Goal: Task Accomplishment & Management: Complete application form

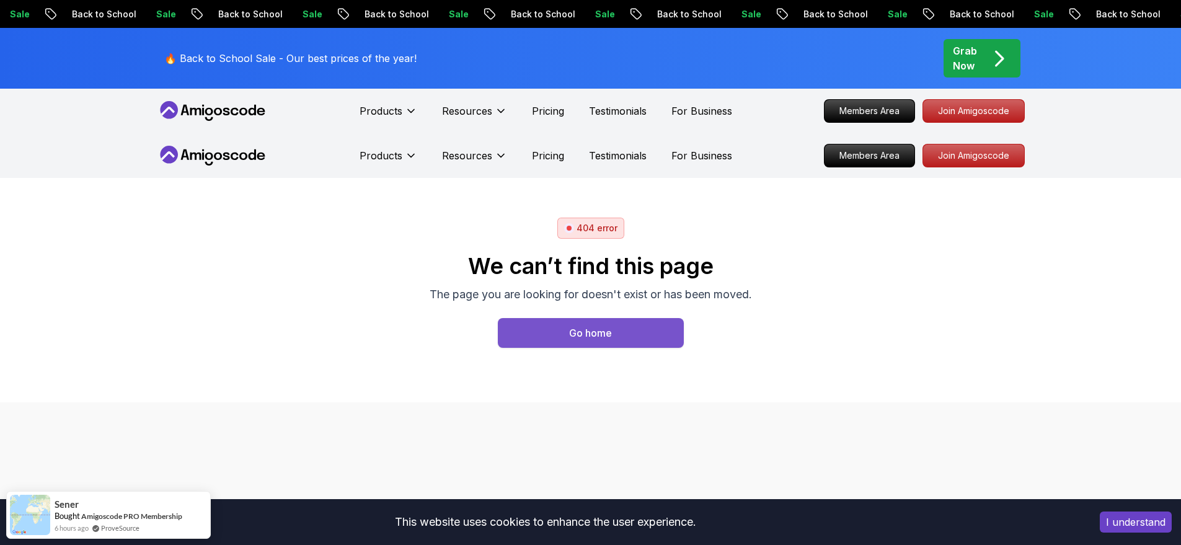
click at [640, 338] on button "Go home" at bounding box center [591, 333] width 186 height 30
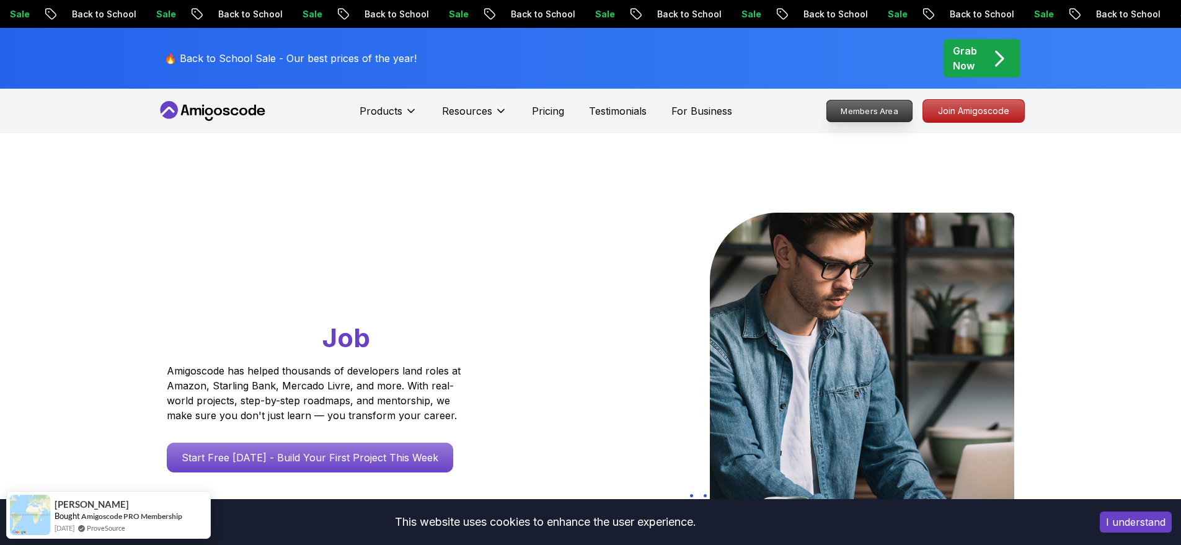
click at [895, 117] on p "Members Area" at bounding box center [869, 110] width 86 height 21
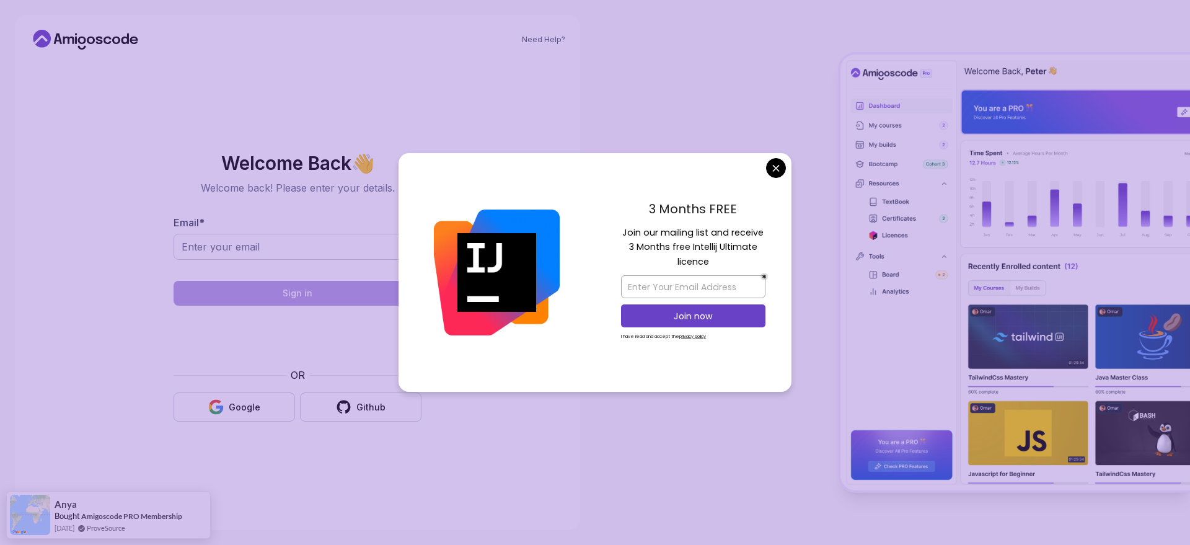
click at [773, 167] on body "Need Help? Welcome Back 👋 Welcome back! Please enter your details. Email * Sign…" at bounding box center [595, 272] width 1190 height 545
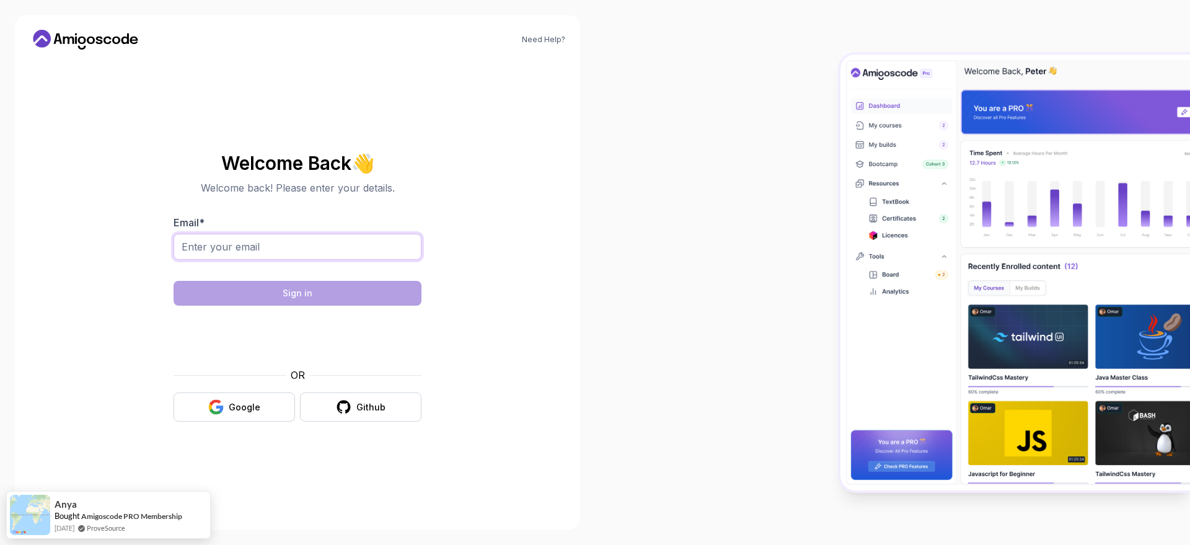
click at [385, 246] on input "Email *" at bounding box center [298, 247] width 248 height 26
paste input "deyvedvm@yahoo.com.br"
type input "deyvedvm@yahoo.com.br"
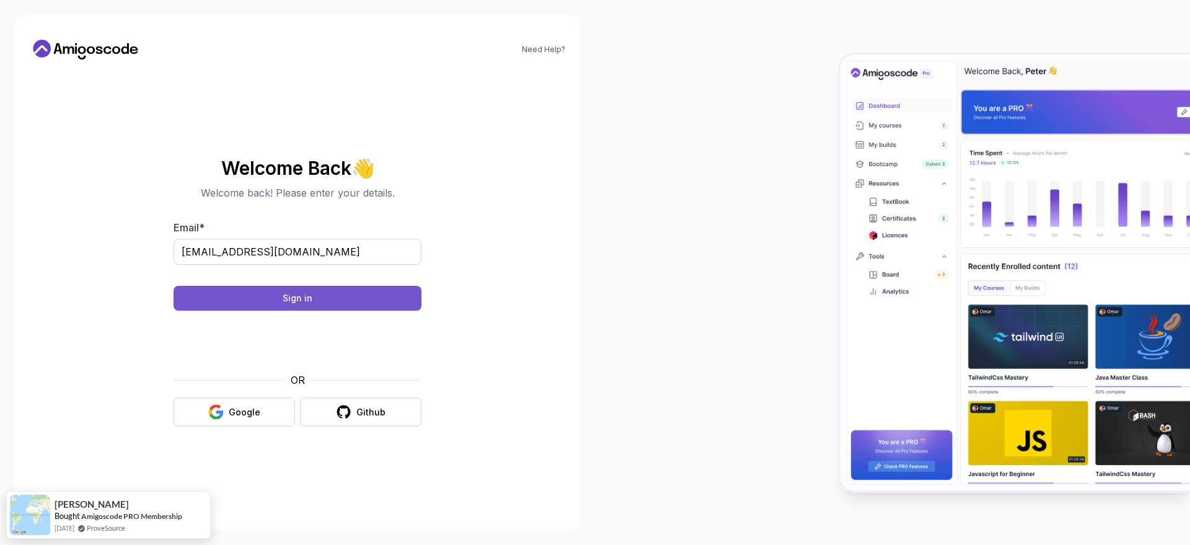
click at [293, 301] on div "Sign in" at bounding box center [298, 298] width 30 height 12
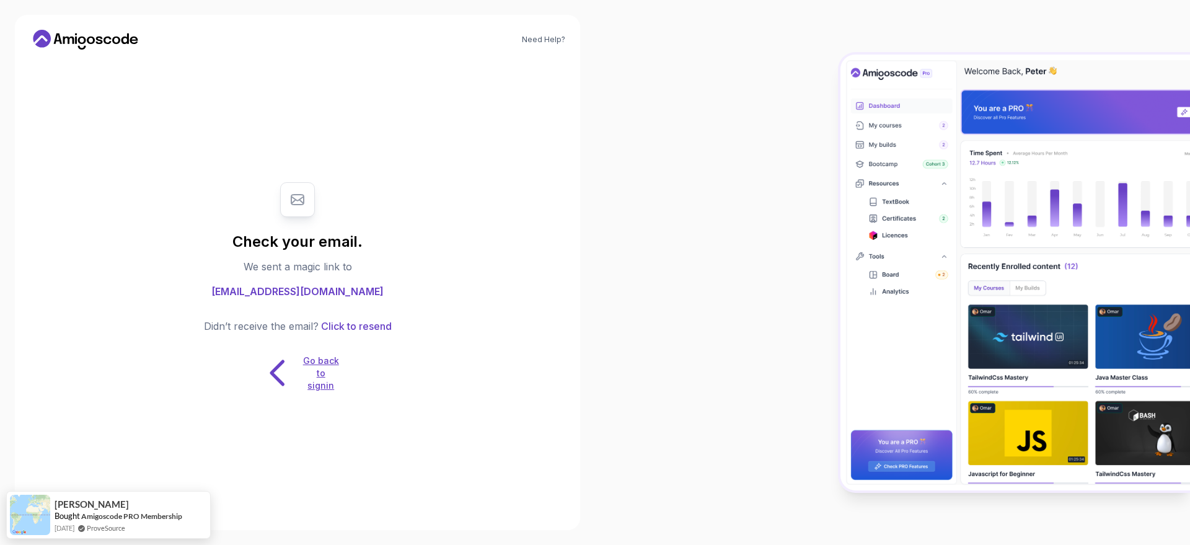
click at [326, 372] on p "Go back to signin" at bounding box center [321, 373] width 37 height 37
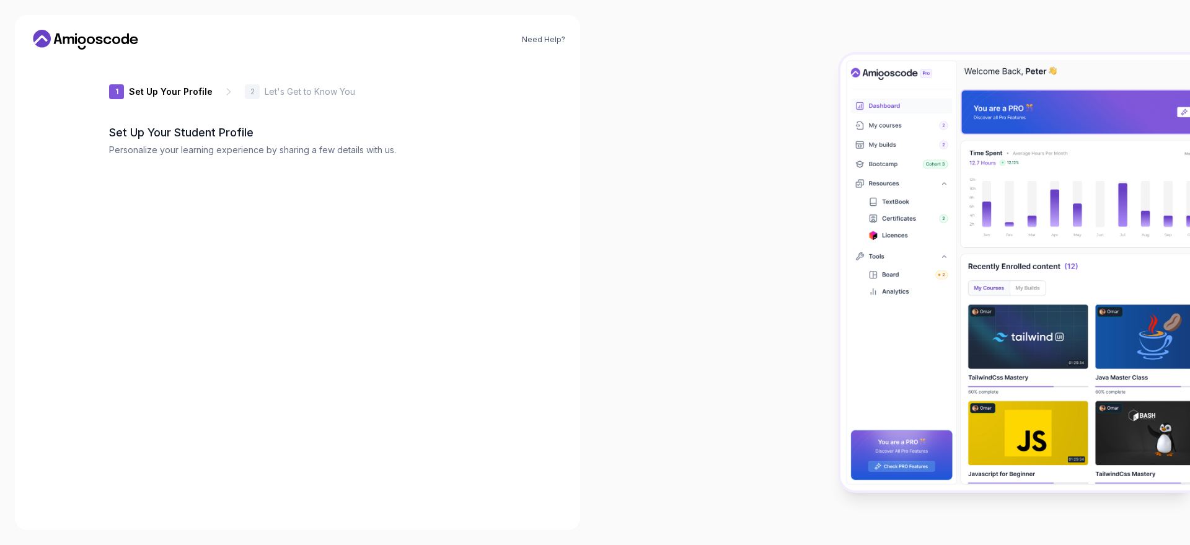
type input "wittylionef501"
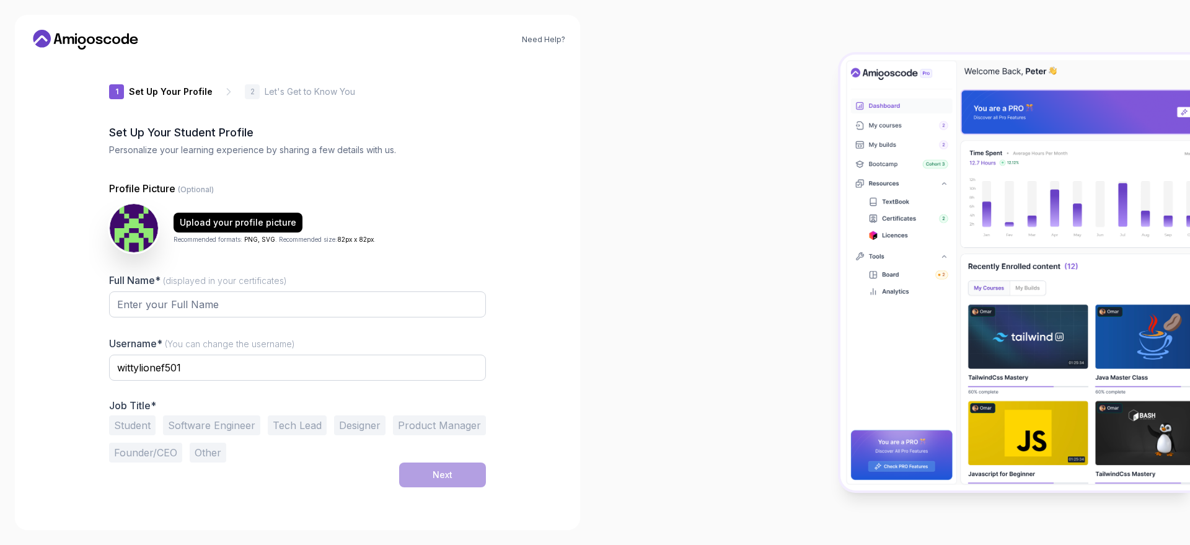
click at [123, 40] on icon at bounding box center [86, 40] width 112 height 20
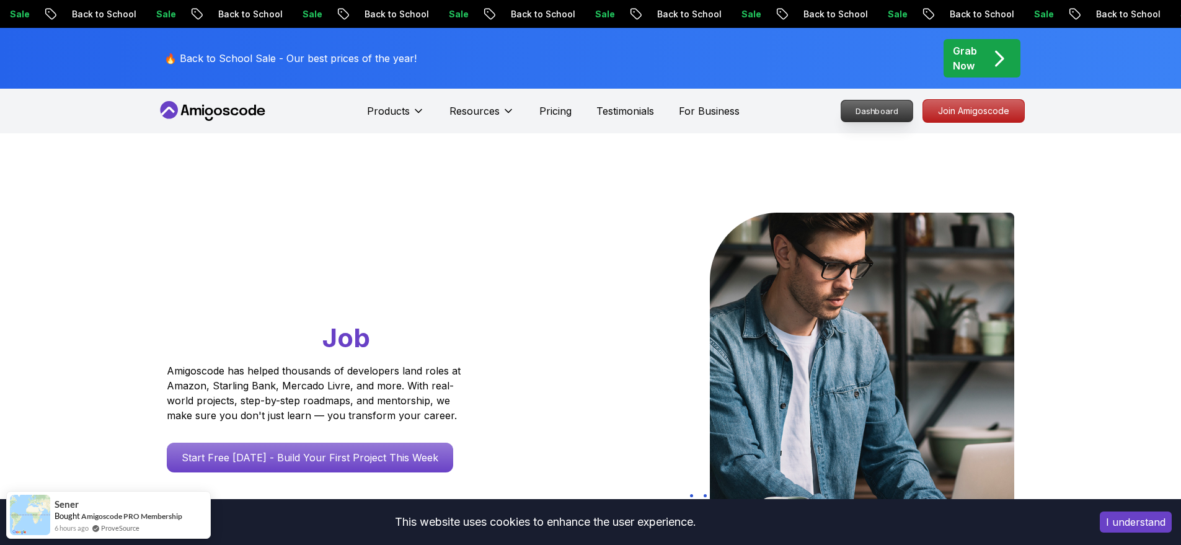
click at [878, 112] on p "Dashboard" at bounding box center [876, 110] width 71 height 21
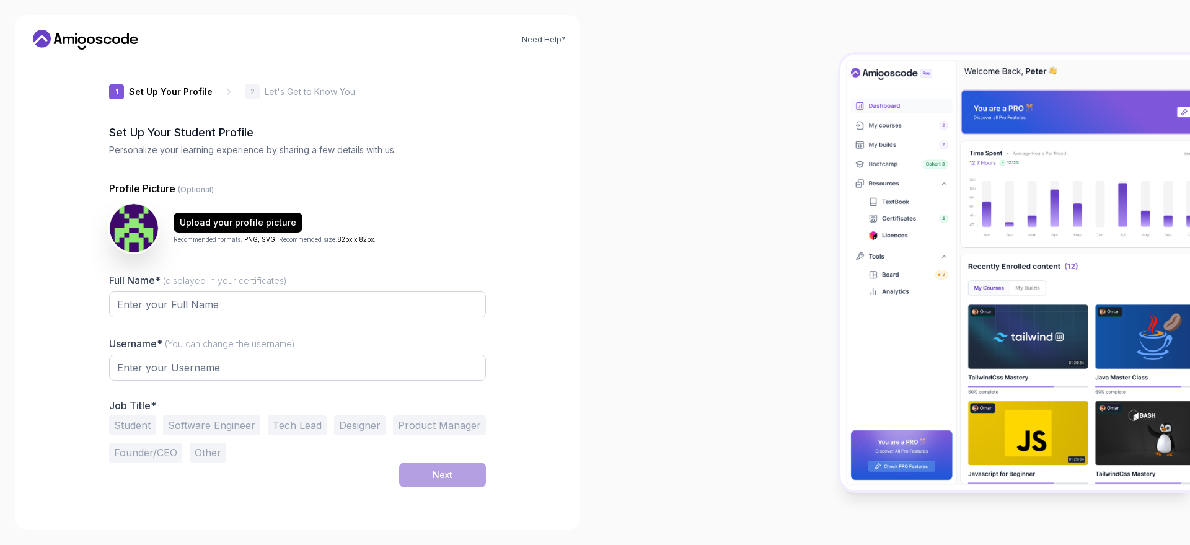
type input "vividpanther66fb1"
click at [234, 299] on input "Full Name* (displayed in your certificates)" at bounding box center [297, 304] width 377 height 26
type input "Deyve Vieira Machado"
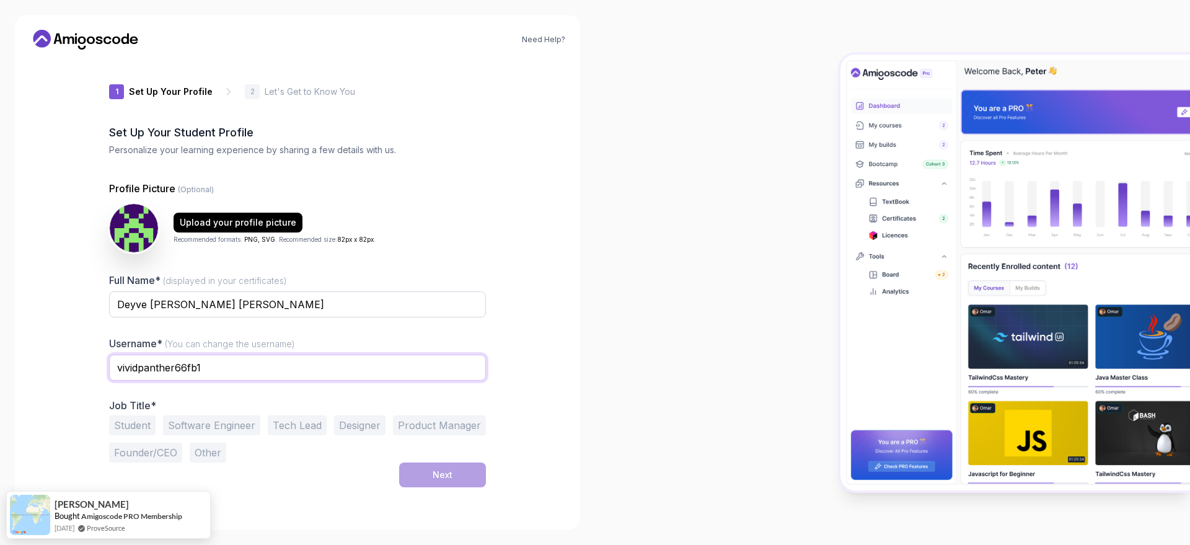
click at [215, 366] on input "vividpanther66fb1" at bounding box center [297, 368] width 377 height 26
click at [250, 364] on input "vividpanther66fb1" at bounding box center [297, 368] width 377 height 26
type input "deyvedvm"
click at [794, 243] on div at bounding box center [892, 272] width 595 height 545
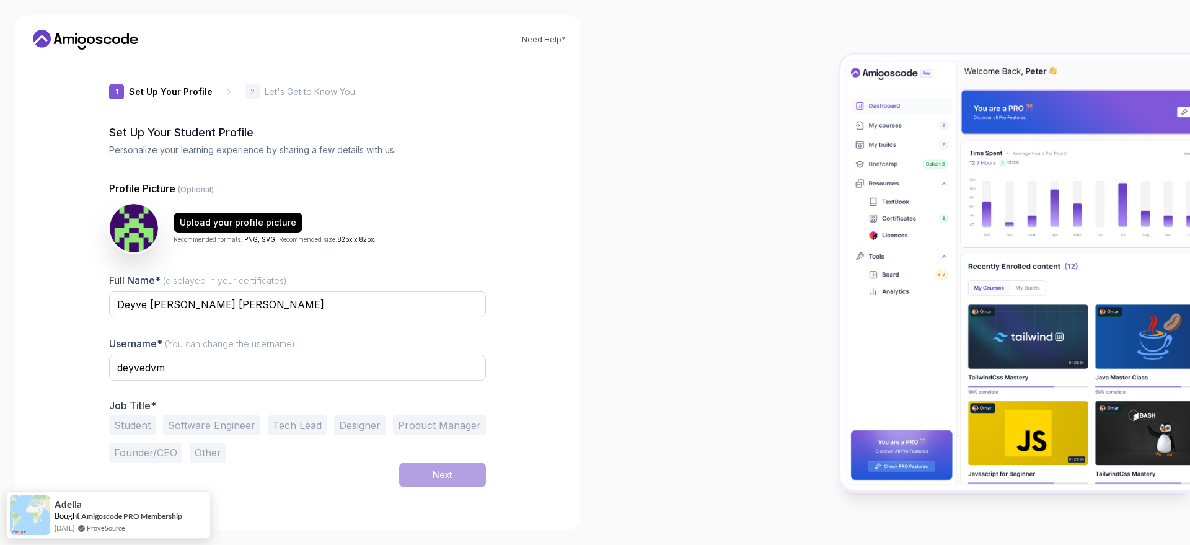
click at [206, 430] on button "Software Engineer" at bounding box center [211, 425] width 97 height 20
click at [427, 476] on button "Next" at bounding box center [442, 474] width 87 height 25
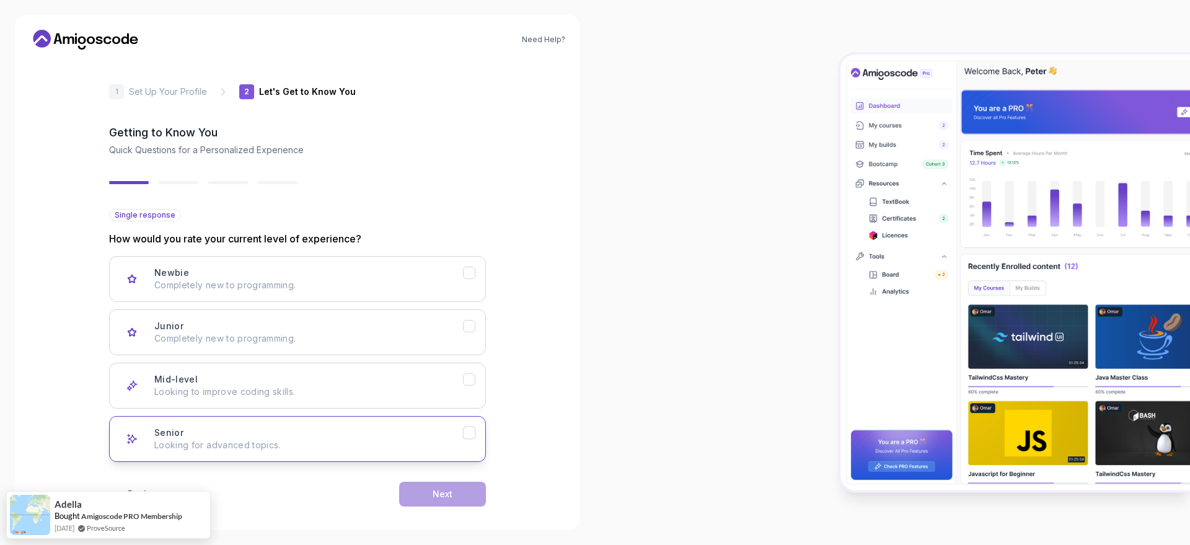
click at [205, 438] on div "Senior Looking for advanced topics." at bounding box center [308, 438] width 309 height 25
click at [448, 496] on div "Next" at bounding box center [443, 494] width 20 height 12
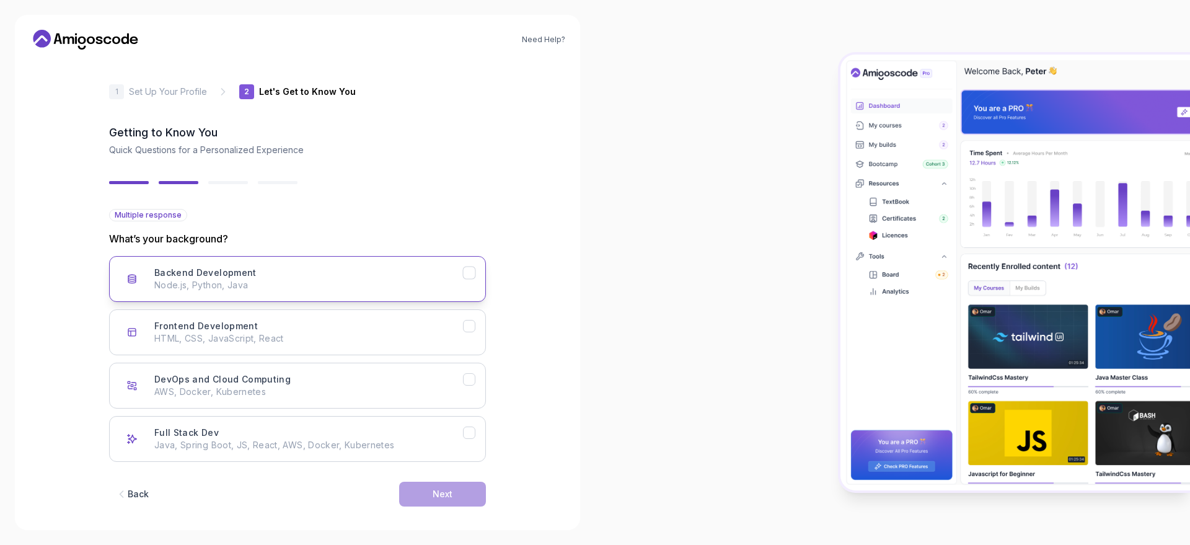
click at [276, 282] on p "Node.js, Python, Java" at bounding box center [308, 285] width 309 height 12
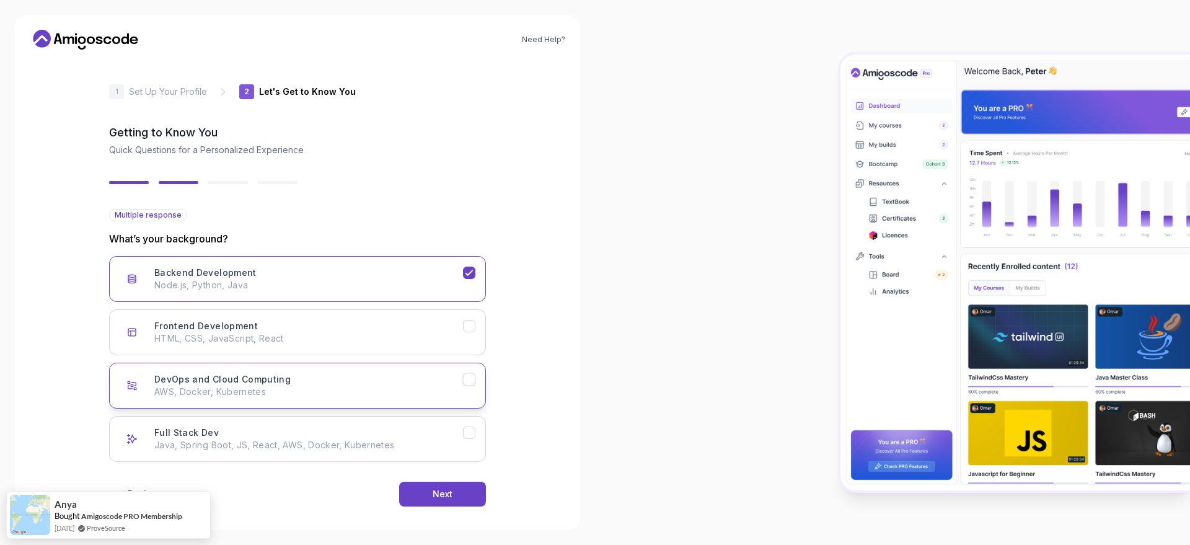
click at [283, 384] on h3 "DevOps and Cloud Computing" at bounding box center [222, 379] width 136 height 12
click at [382, 451] on p "Java, Spring Boot, JS, React, AWS, Docker, Kubernetes" at bounding box center [308, 445] width 309 height 12
click at [427, 488] on button "Next" at bounding box center [442, 494] width 87 height 25
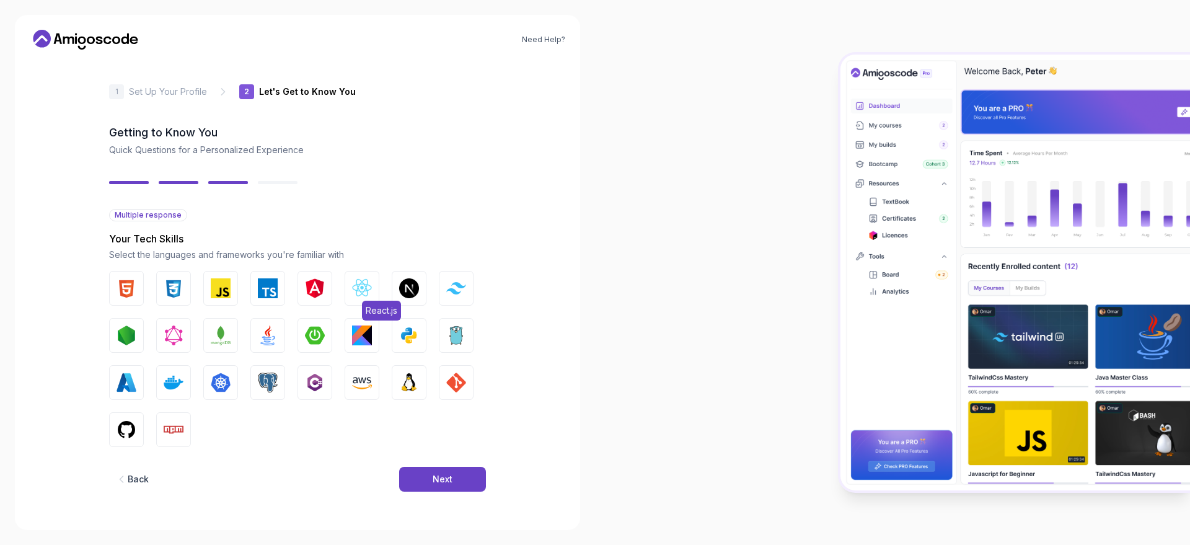
click at [363, 287] on img "button" at bounding box center [362, 288] width 20 height 20
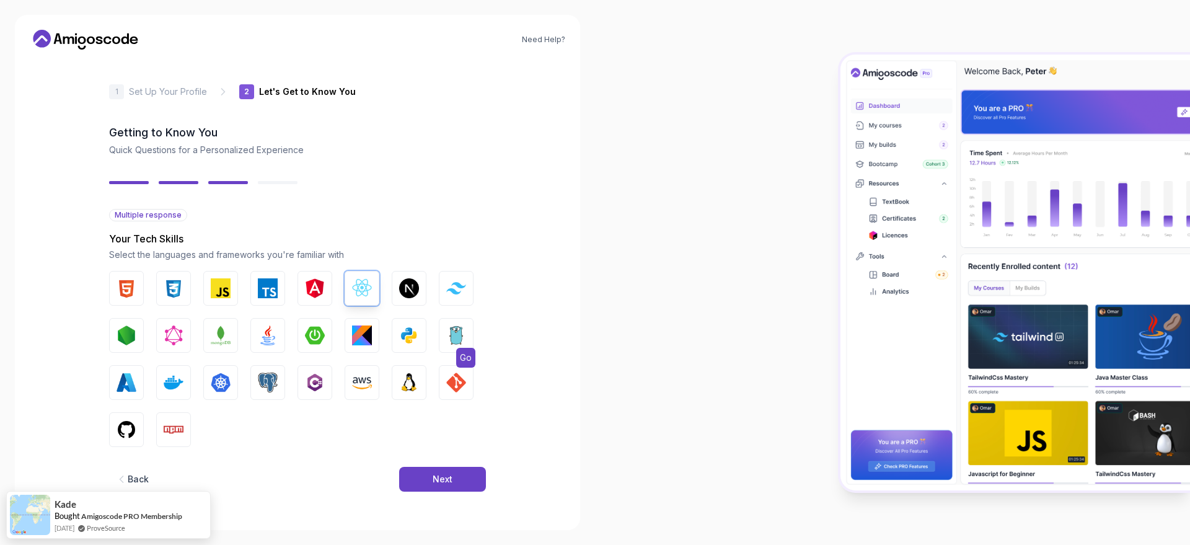
click at [447, 340] on img "button" at bounding box center [456, 335] width 20 height 20
click at [317, 342] on img "button" at bounding box center [315, 335] width 20 height 20
click at [260, 341] on img "button" at bounding box center [268, 335] width 20 height 20
click at [231, 343] on button "MongoDB" at bounding box center [220, 335] width 35 height 35
click at [133, 340] on img "button" at bounding box center [127, 335] width 20 height 20
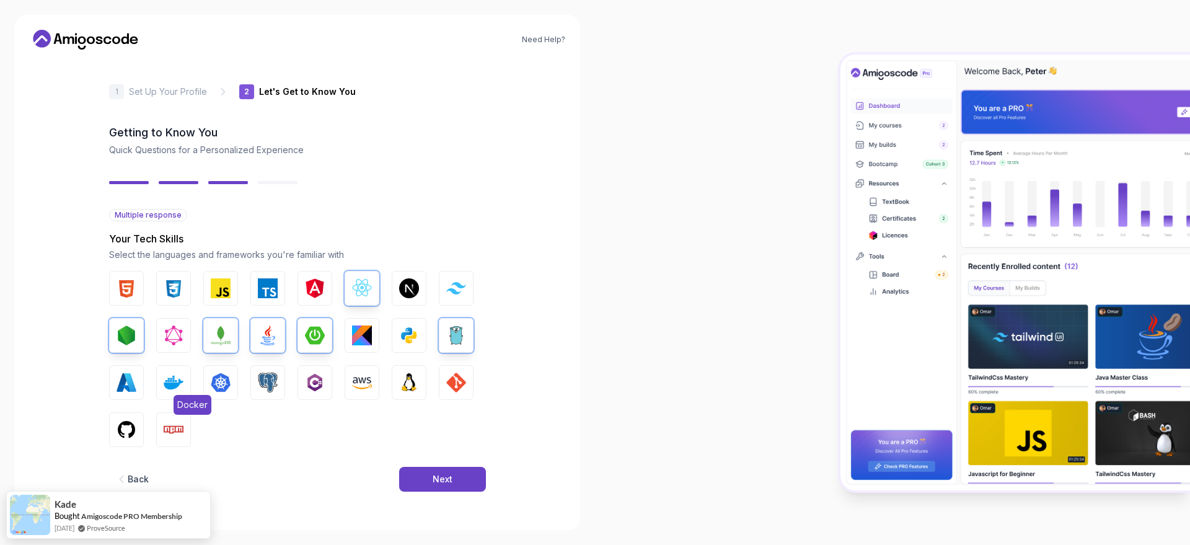
click at [170, 392] on img "button" at bounding box center [174, 383] width 20 height 20
click at [211, 384] on img "button" at bounding box center [221, 383] width 20 height 20
click at [275, 389] on img "button" at bounding box center [268, 383] width 20 height 20
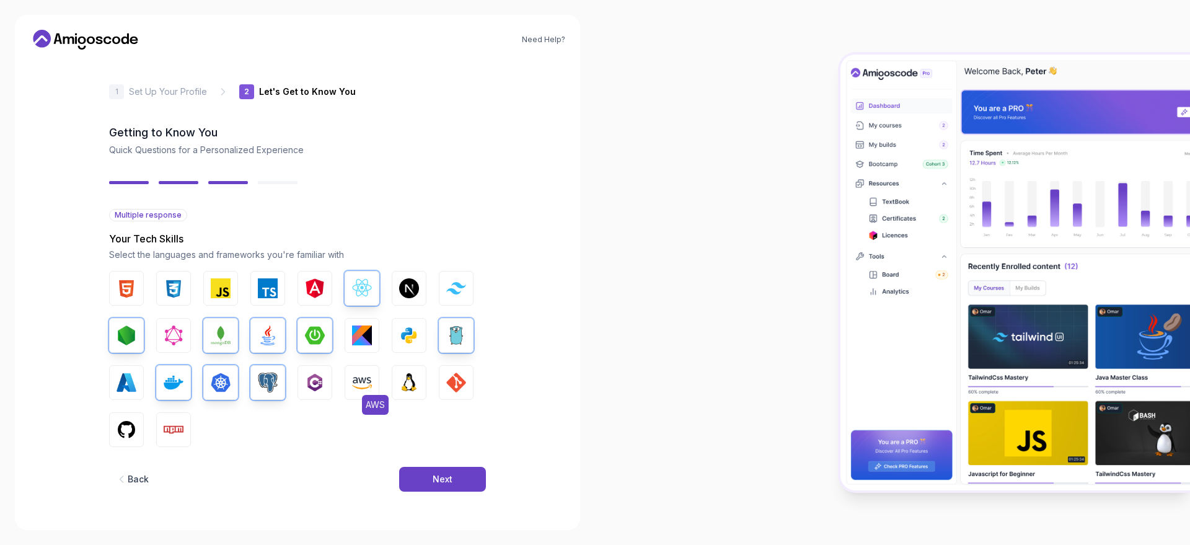
click at [363, 382] on img "button" at bounding box center [362, 383] width 20 height 20
click at [404, 382] on img "button" at bounding box center [409, 383] width 20 height 20
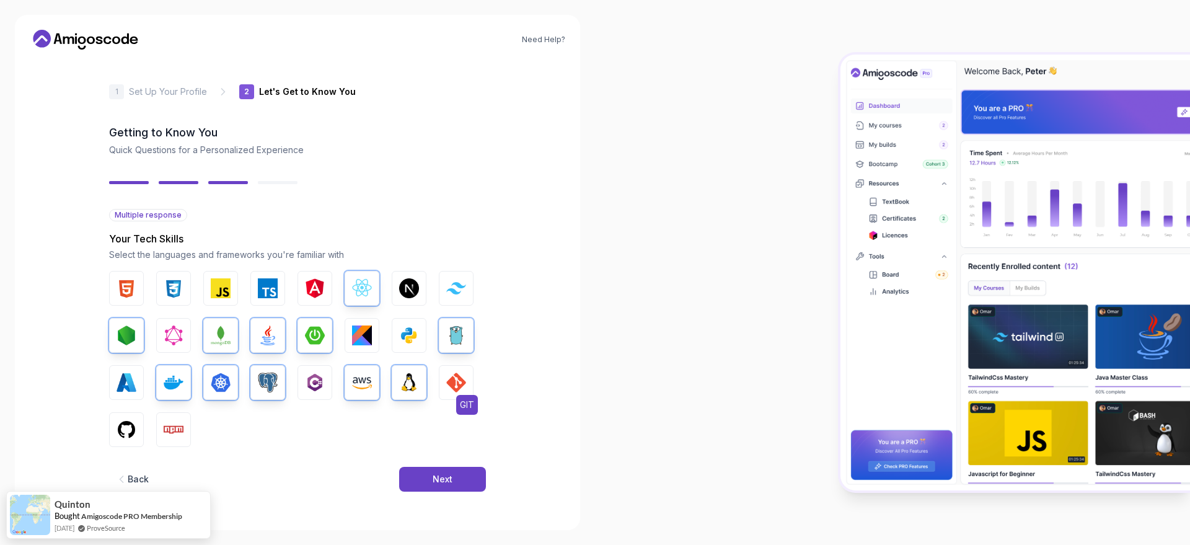
click at [449, 380] on img "button" at bounding box center [456, 383] width 20 height 20
click at [134, 425] on img "button" at bounding box center [127, 430] width 20 height 20
click at [272, 294] on img "button" at bounding box center [268, 288] width 20 height 20
click at [443, 477] on div "Next" at bounding box center [443, 479] width 20 height 12
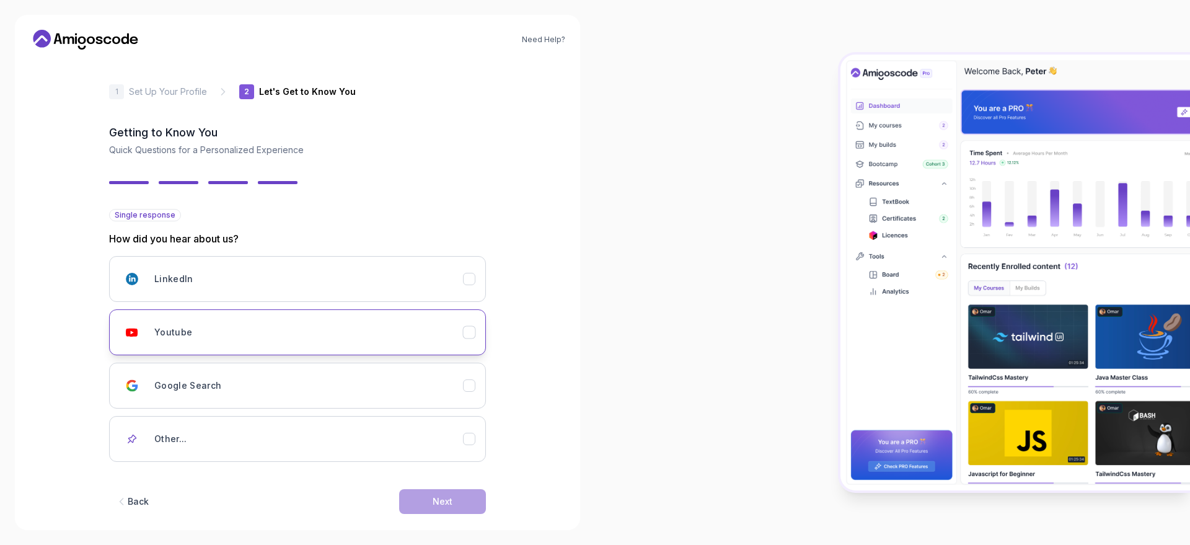
click at [254, 334] on div "Youtube" at bounding box center [308, 332] width 309 height 25
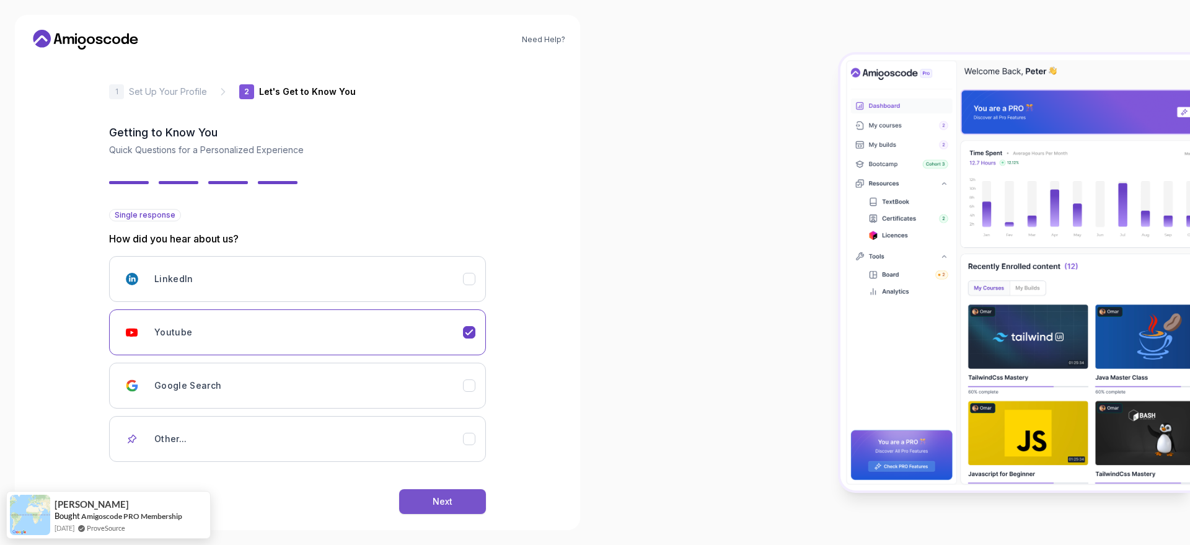
click at [438, 501] on div "Next" at bounding box center [443, 501] width 20 height 12
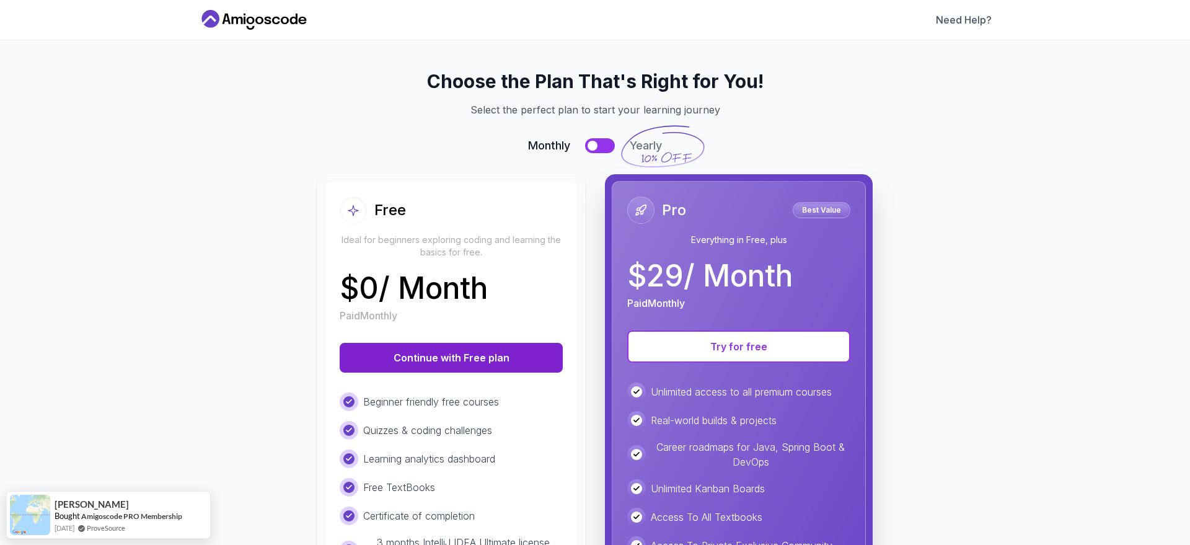
click at [431, 357] on button "Continue with Free plan" at bounding box center [451, 358] width 223 height 30
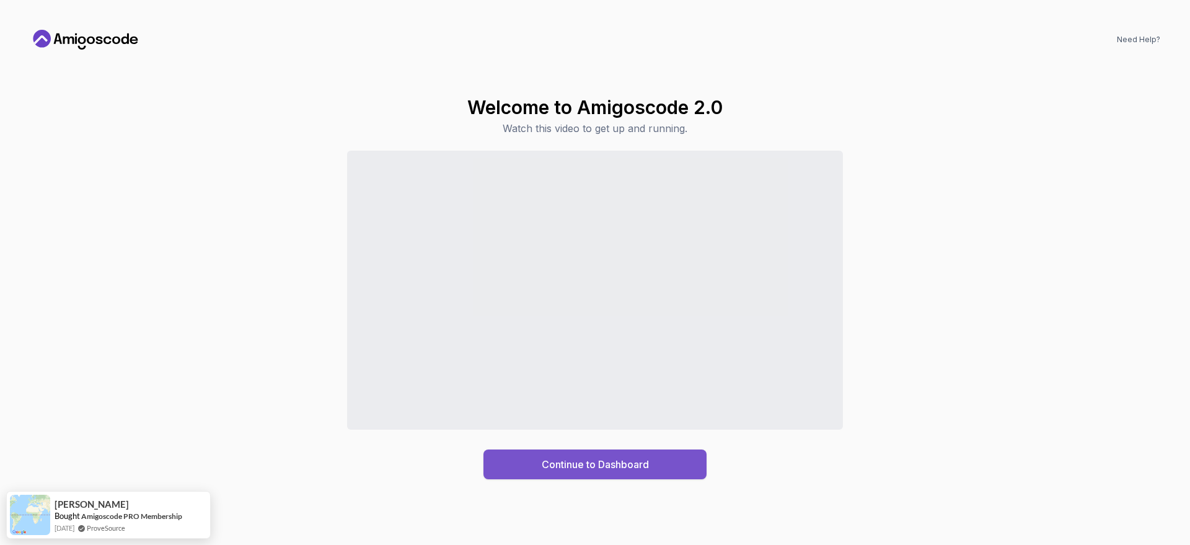
click at [573, 460] on div "Continue to Dashboard" at bounding box center [595, 464] width 107 height 15
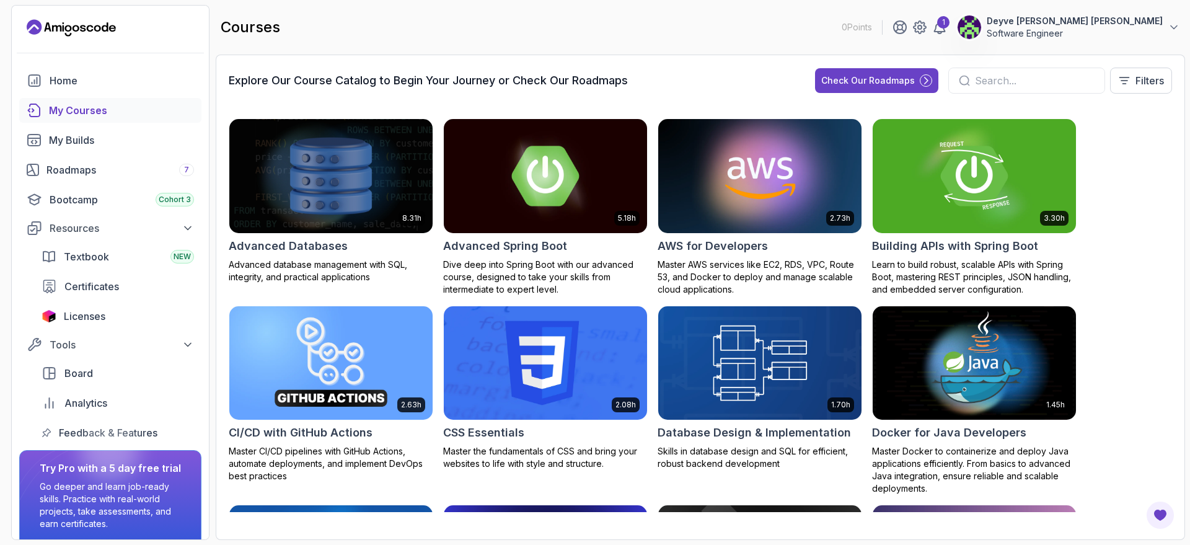
click at [105, 115] on div "My Courses" at bounding box center [121, 110] width 145 height 15
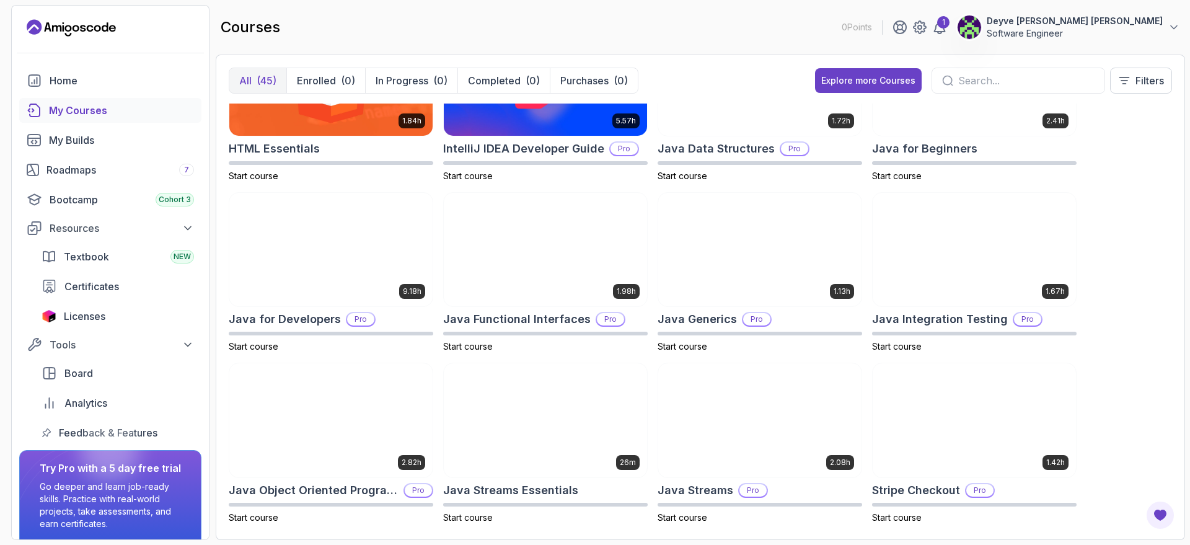
scroll to position [893, 0]
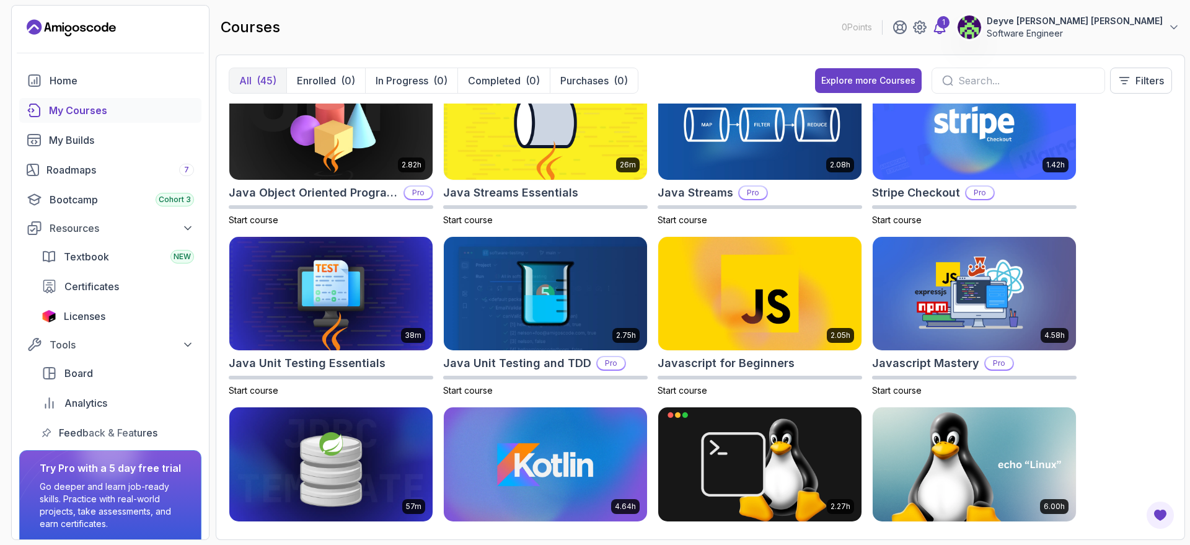
click at [947, 30] on icon at bounding box center [939, 27] width 15 height 15
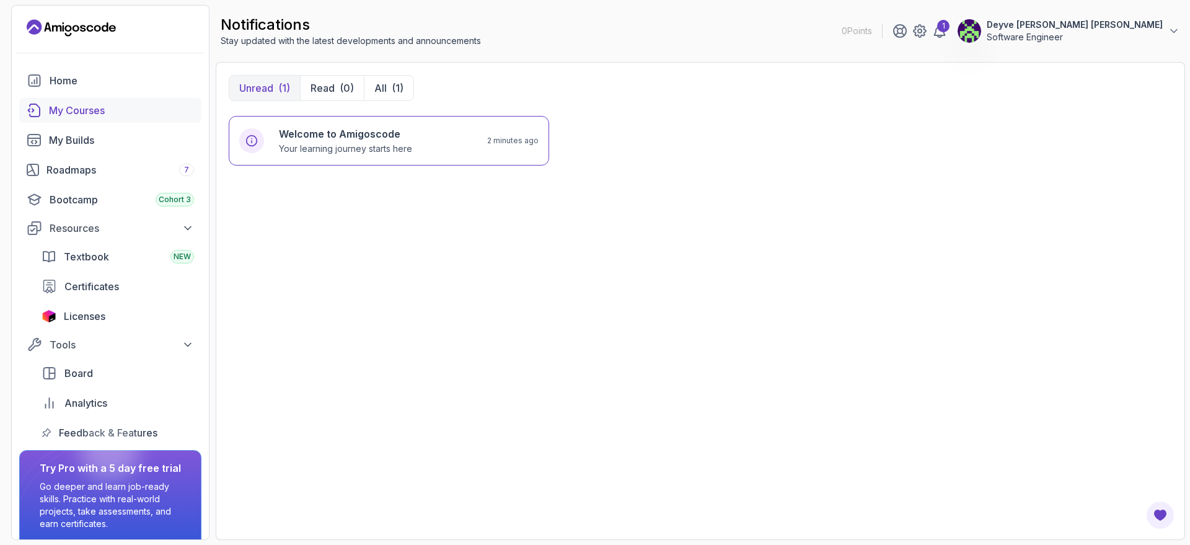
click at [95, 115] on div "My Courses" at bounding box center [121, 110] width 145 height 15
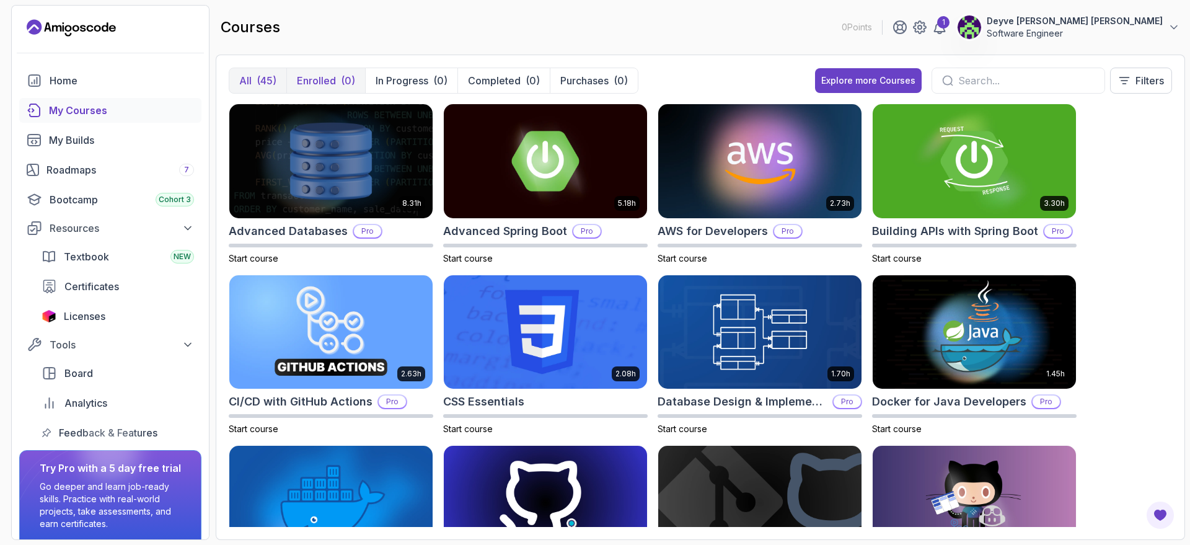
click at [316, 77] on p "Enrolled" at bounding box center [316, 80] width 39 height 15
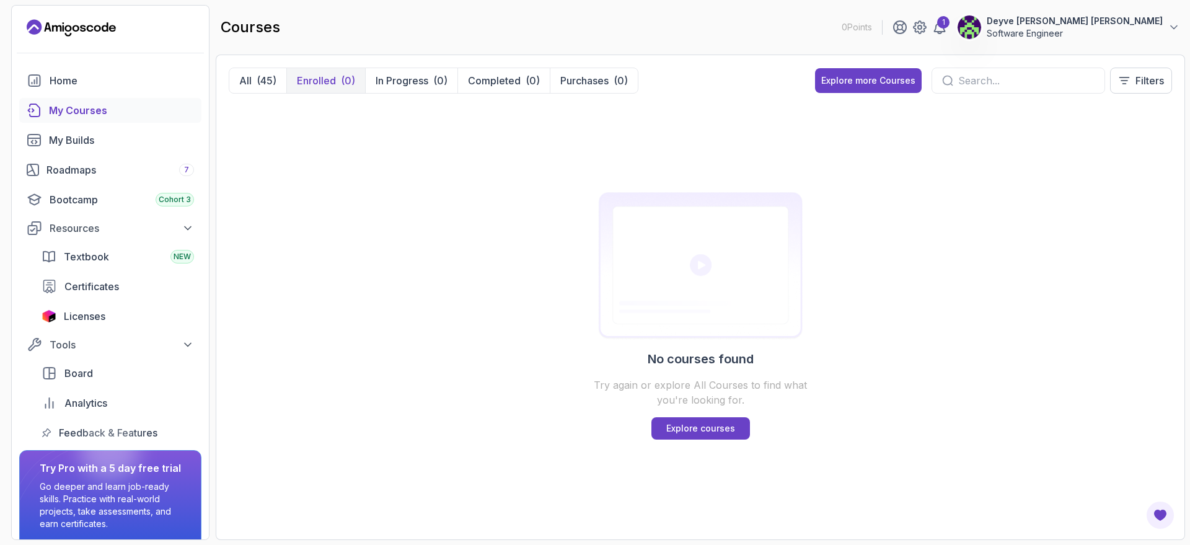
click at [1152, 32] on p "Software Engineer" at bounding box center [1075, 33] width 176 height 12
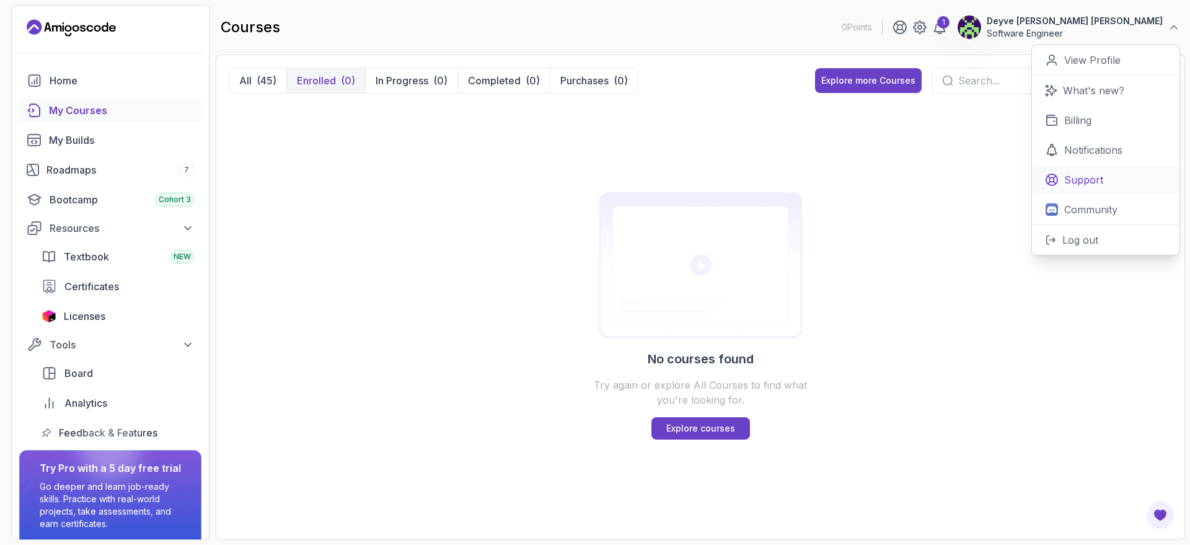
click at [1099, 184] on p "Support" at bounding box center [1083, 179] width 39 height 15
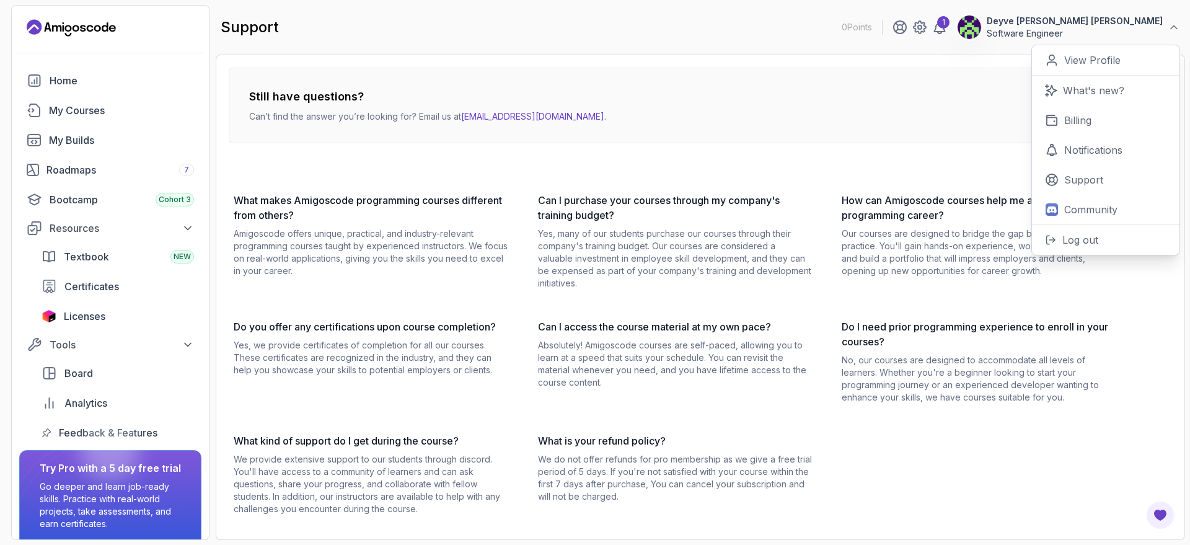
click at [1022, 427] on div "What makes Amigoscode programming courses different from others? Amigoscode off…" at bounding box center [675, 354] width 893 height 322
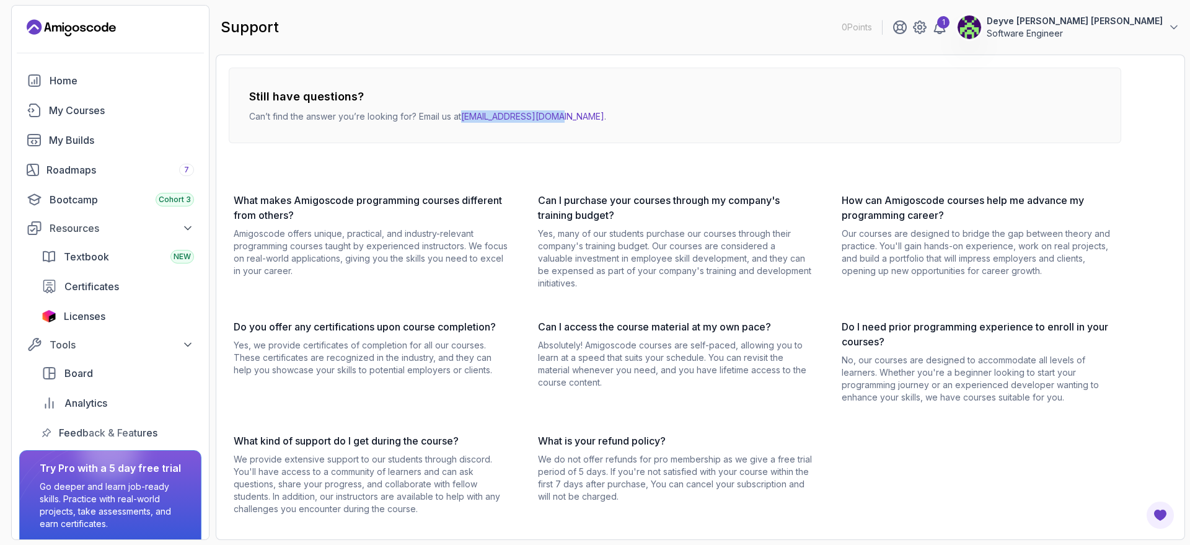
drag, startPoint x: 563, startPoint y: 119, endPoint x: 464, endPoint y: 119, distance: 99.8
click at [464, 119] on p "Can’t find the answer you’re looking for? Email us at hello@amigoscode.com ." at bounding box center [427, 116] width 357 height 12
copy link "[EMAIL_ADDRESS][DOMAIN_NAME]"
click at [101, 110] on div "My Courses" at bounding box center [121, 110] width 145 height 15
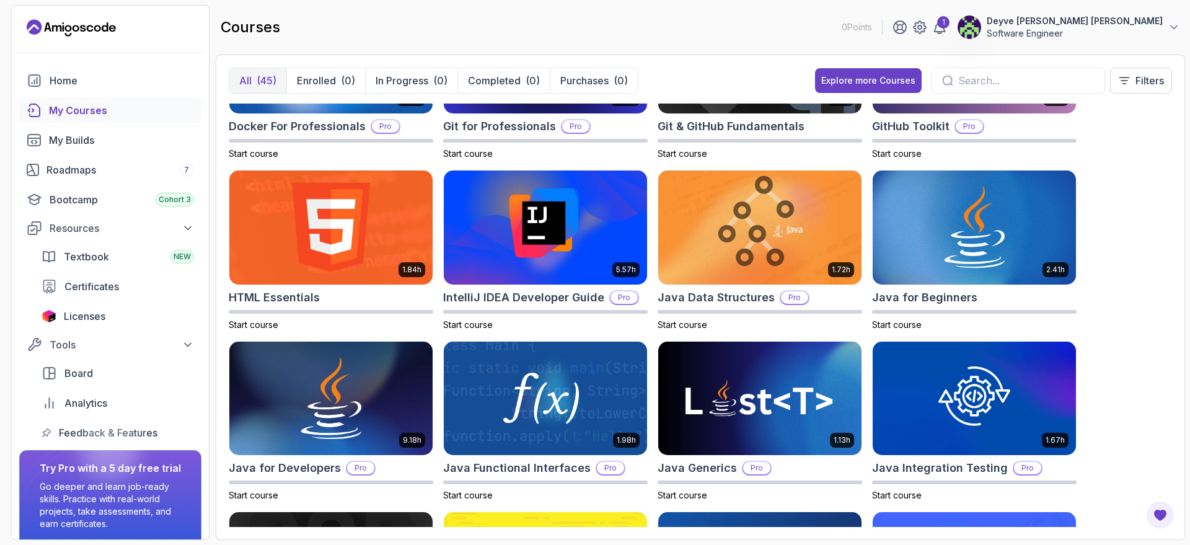
scroll to position [521, 0]
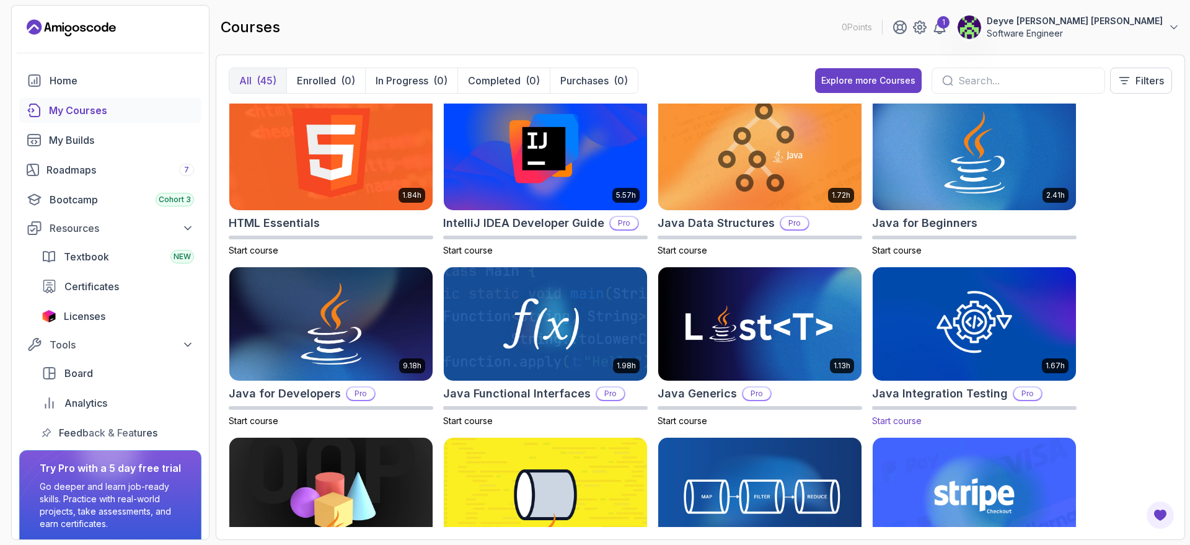
click at [1020, 395] on p "Pro" at bounding box center [1027, 393] width 27 height 12
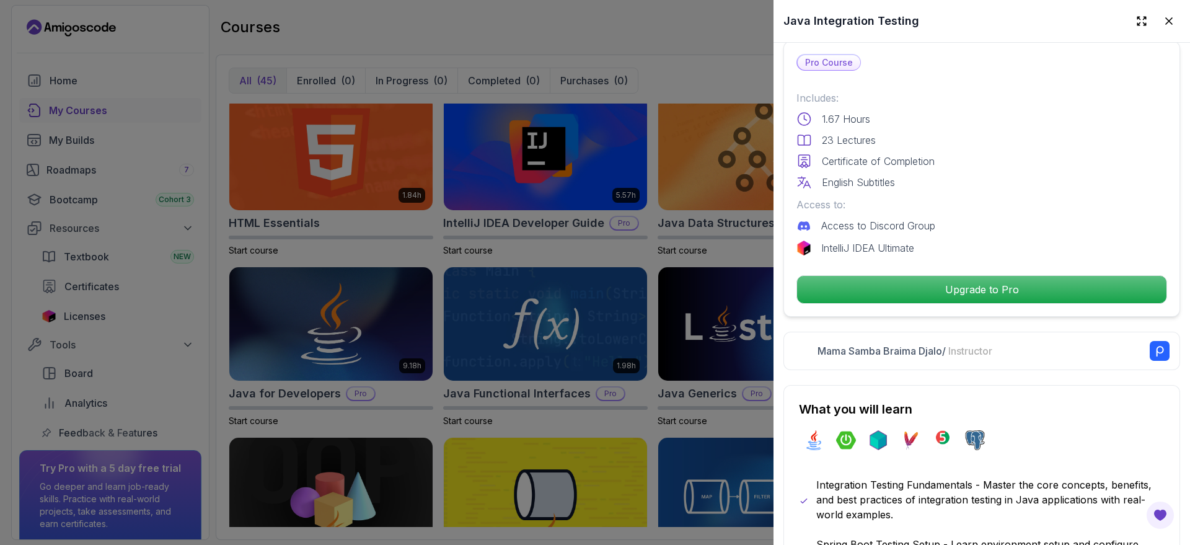
scroll to position [298, 0]
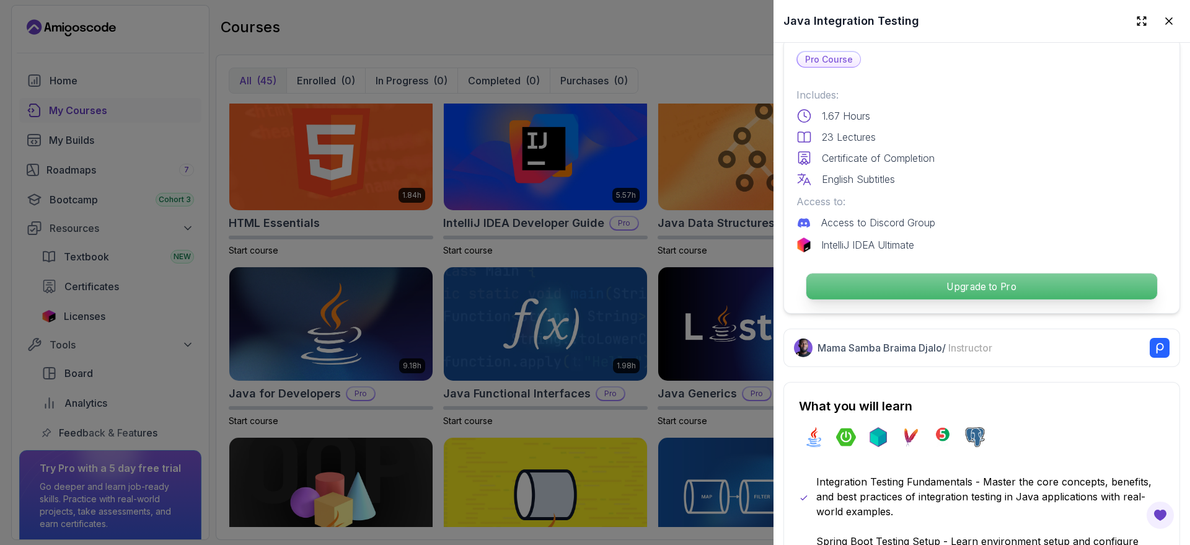
click at [1012, 284] on p "Upgrade to Pro" at bounding box center [981, 286] width 351 height 26
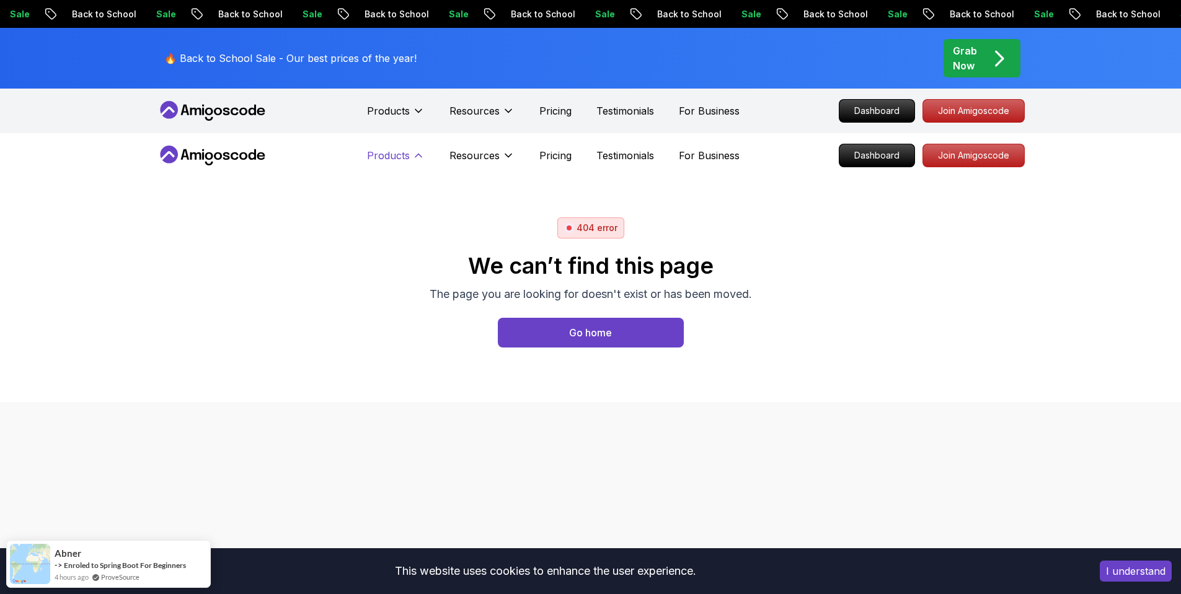
click at [409, 159] on p "Products" at bounding box center [388, 155] width 43 height 15
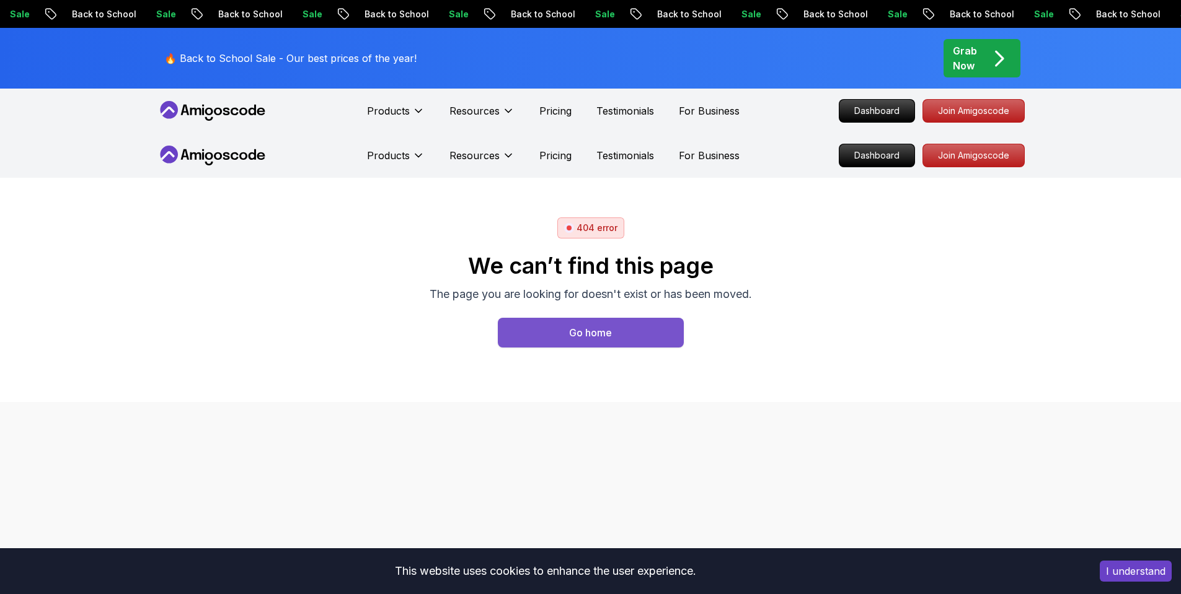
click at [633, 331] on button "Go home" at bounding box center [591, 333] width 186 height 30
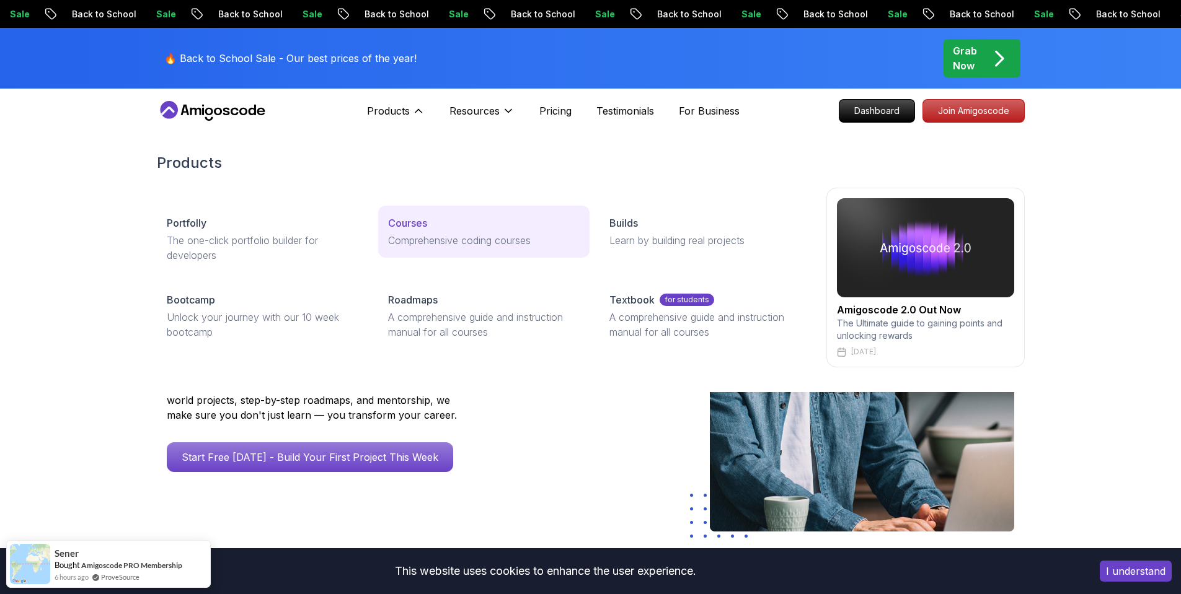
click at [417, 223] on p "Courses" at bounding box center [407, 223] width 39 height 15
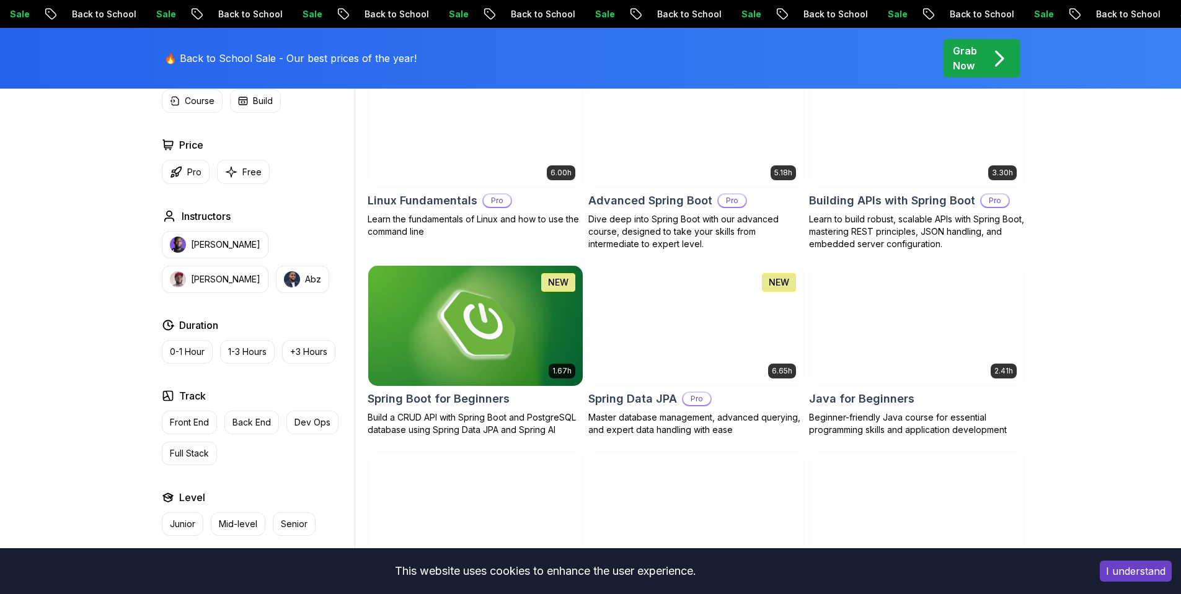
scroll to position [521, 0]
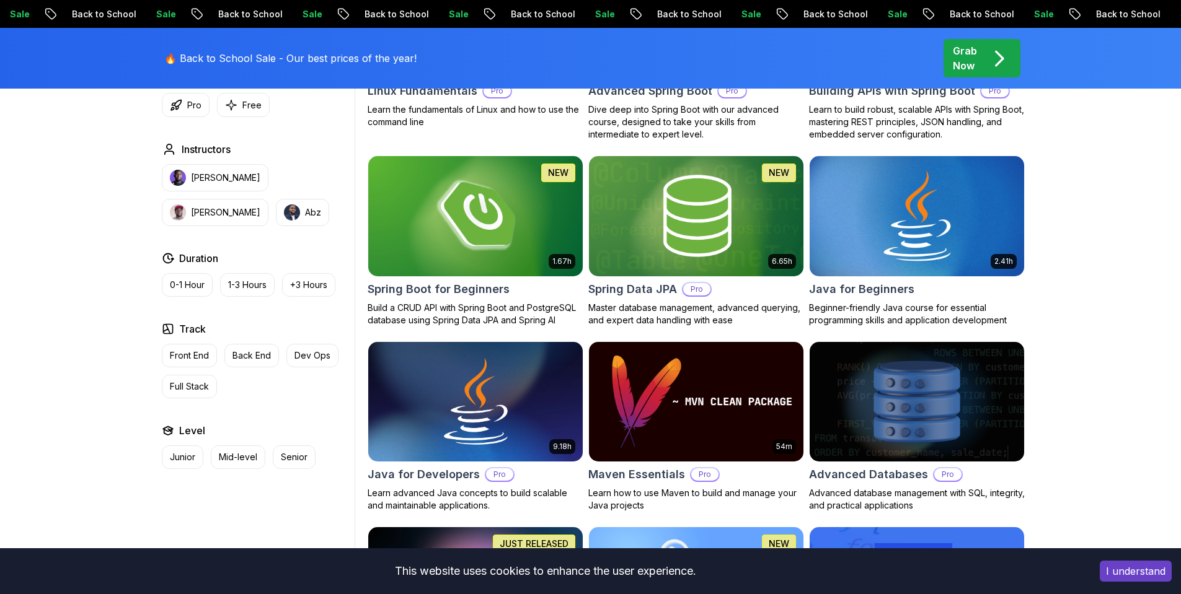
click at [932, 234] on img at bounding box center [916, 216] width 225 height 126
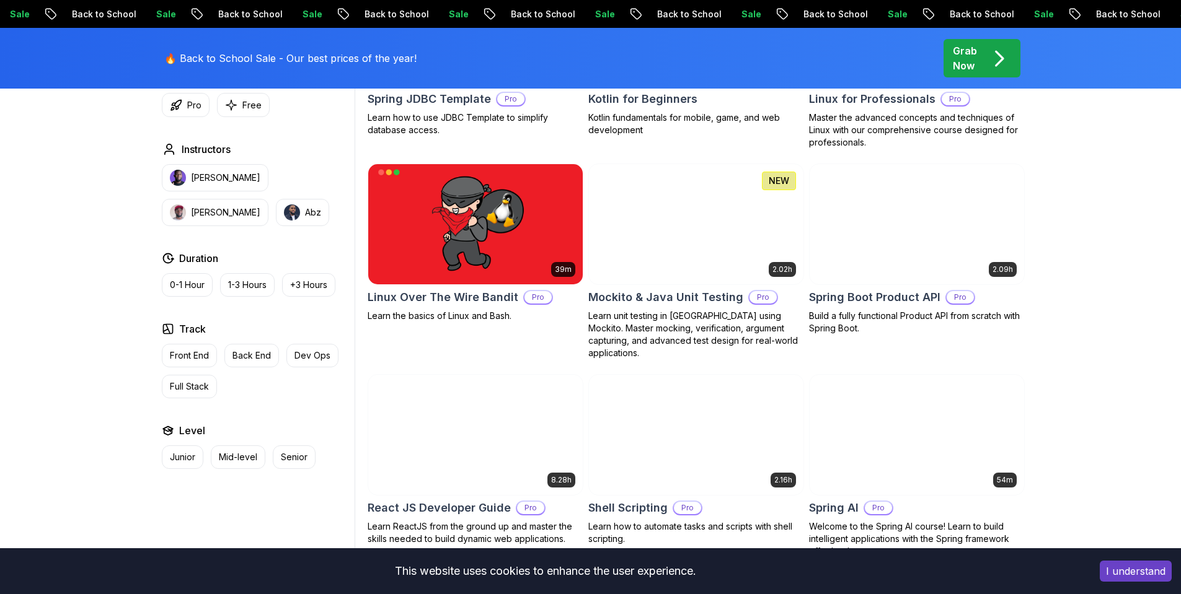
scroll to position [1875, 0]
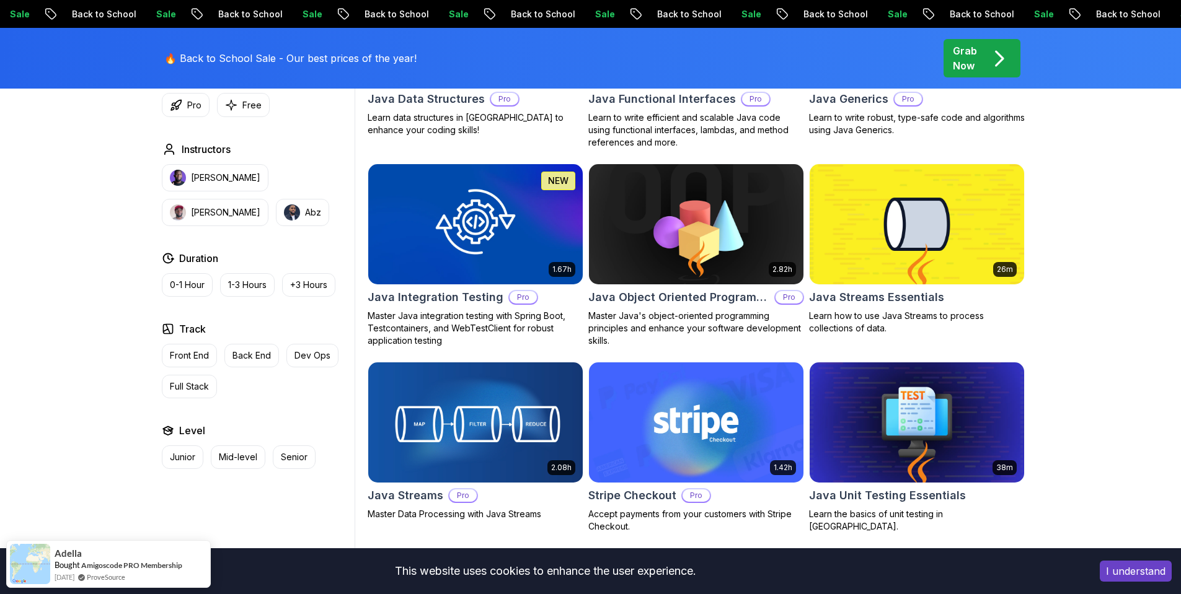
click at [496, 260] on img at bounding box center [475, 224] width 225 height 126
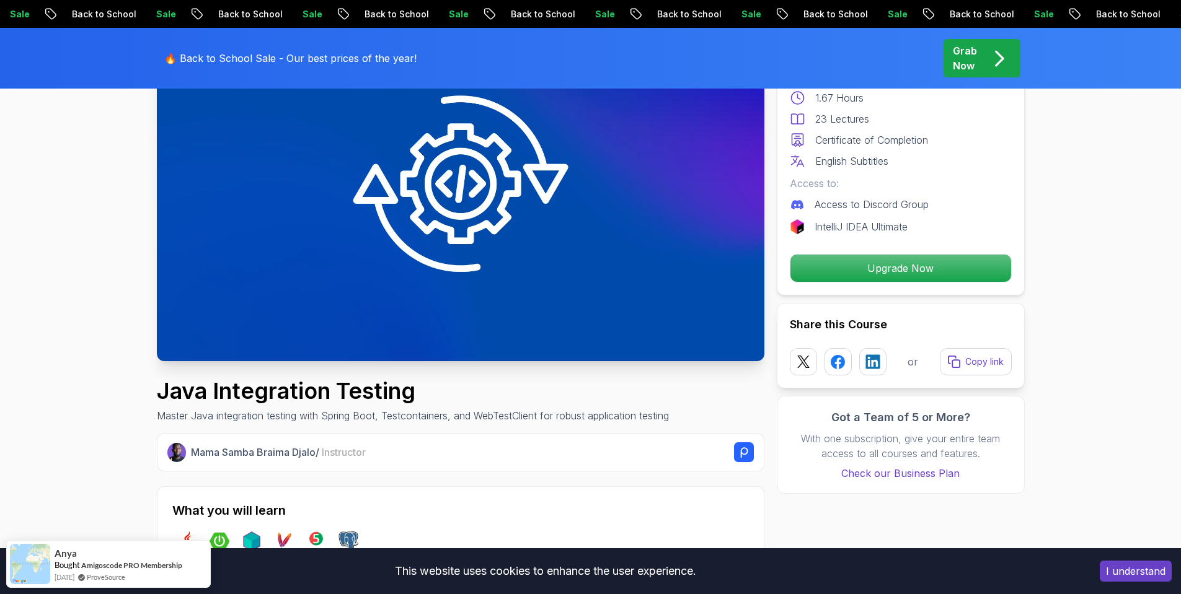
scroll to position [149, 0]
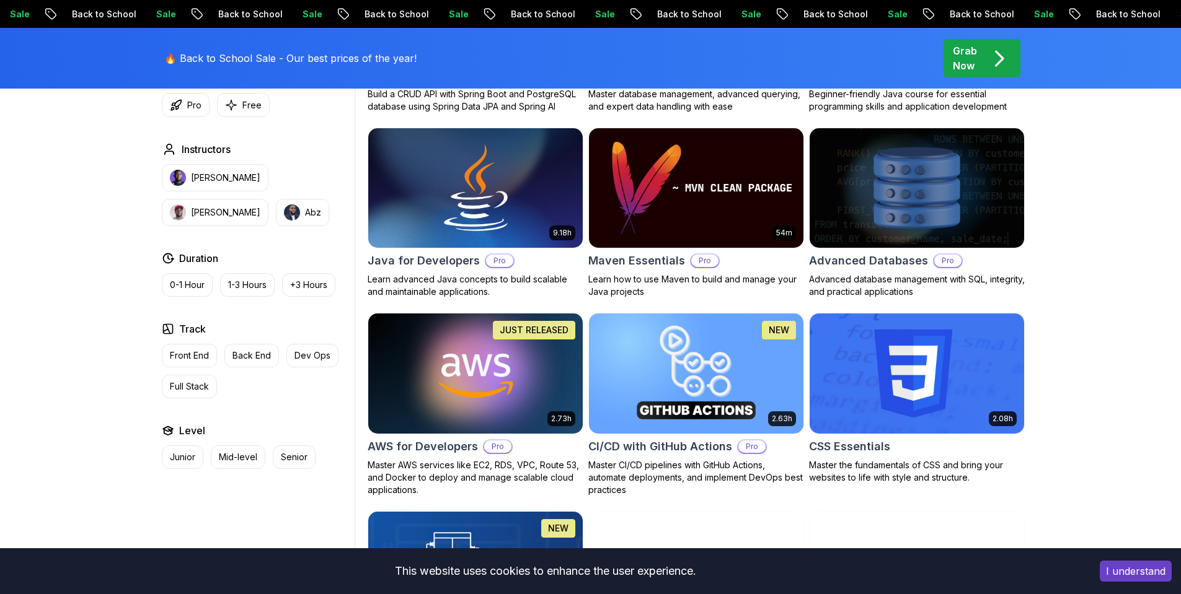
scroll to position [1875, 0]
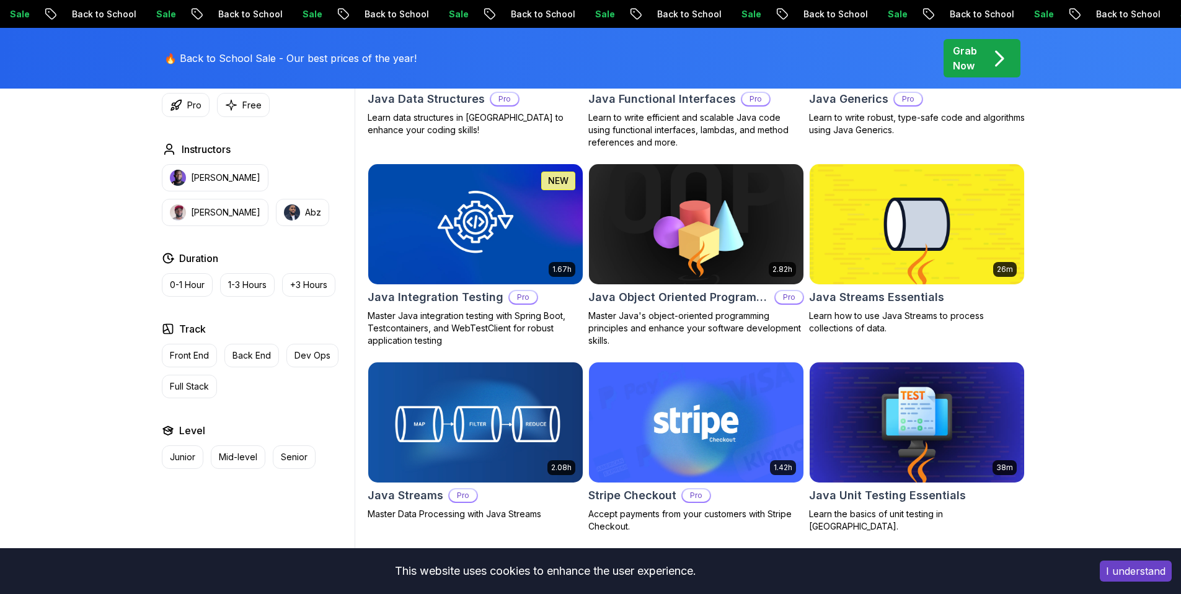
click at [1053, 203] on div "Filters Filters Type Course Build Price Pro Free Instructors Nelson Djalo Richa…" at bounding box center [590, 248] width 1181 height 3512
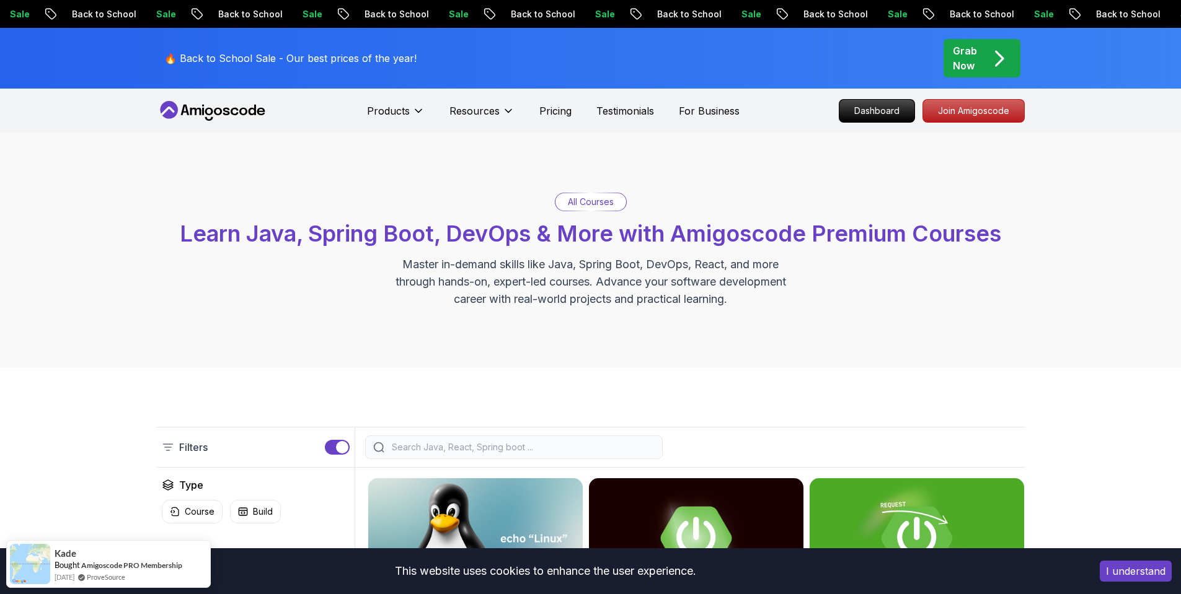
scroll to position [544, 0]
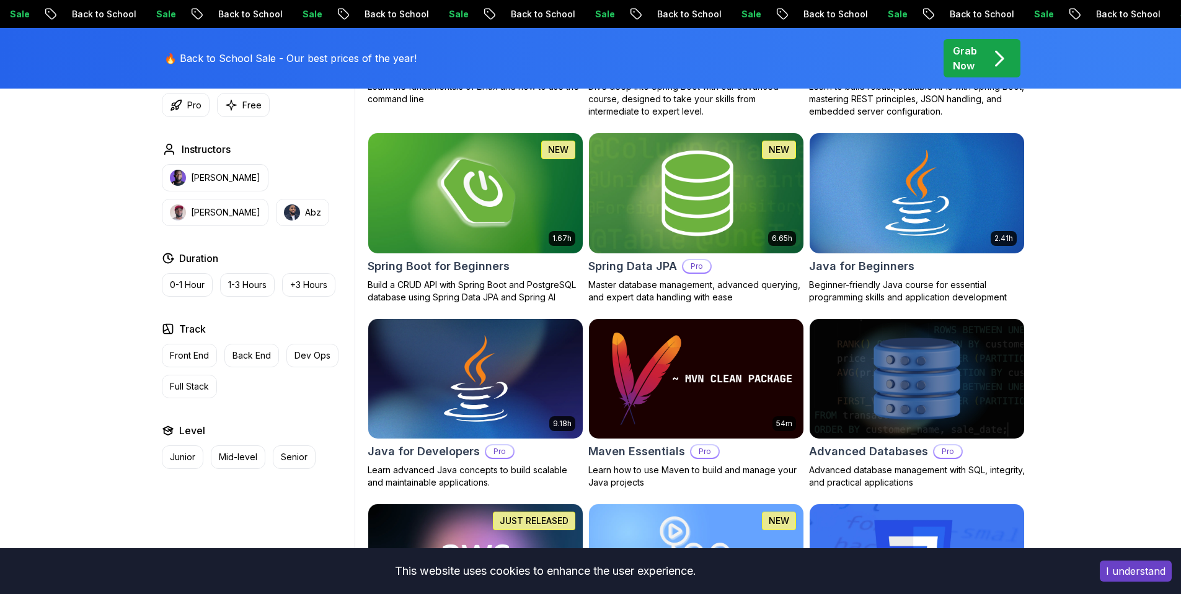
click at [686, 226] on img at bounding box center [695, 193] width 225 height 126
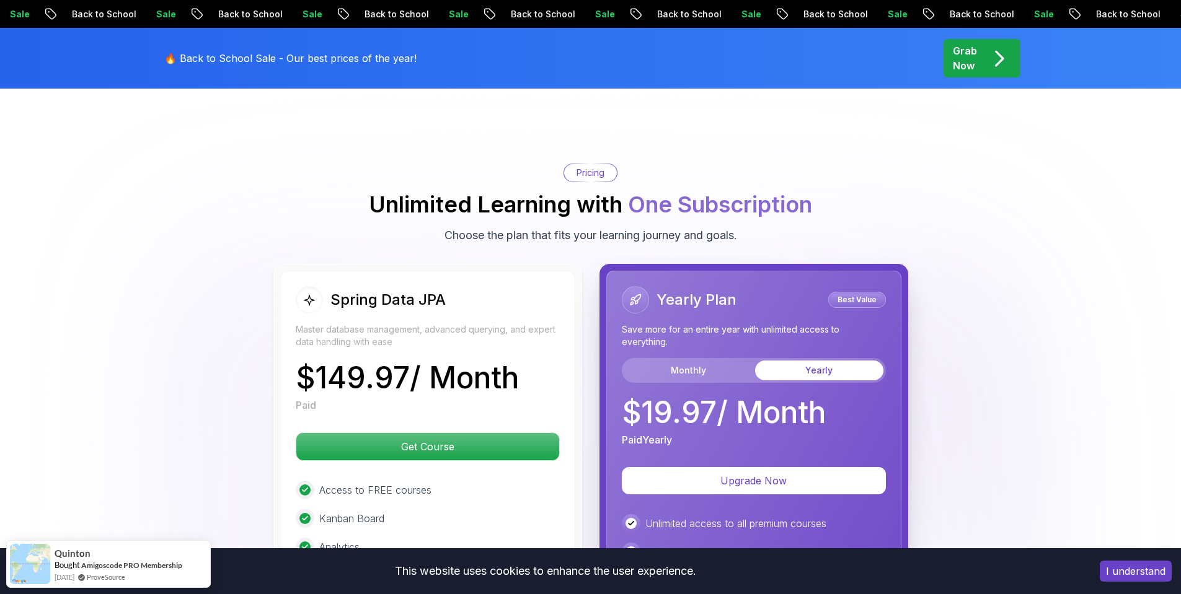
scroll to position [3050, 0]
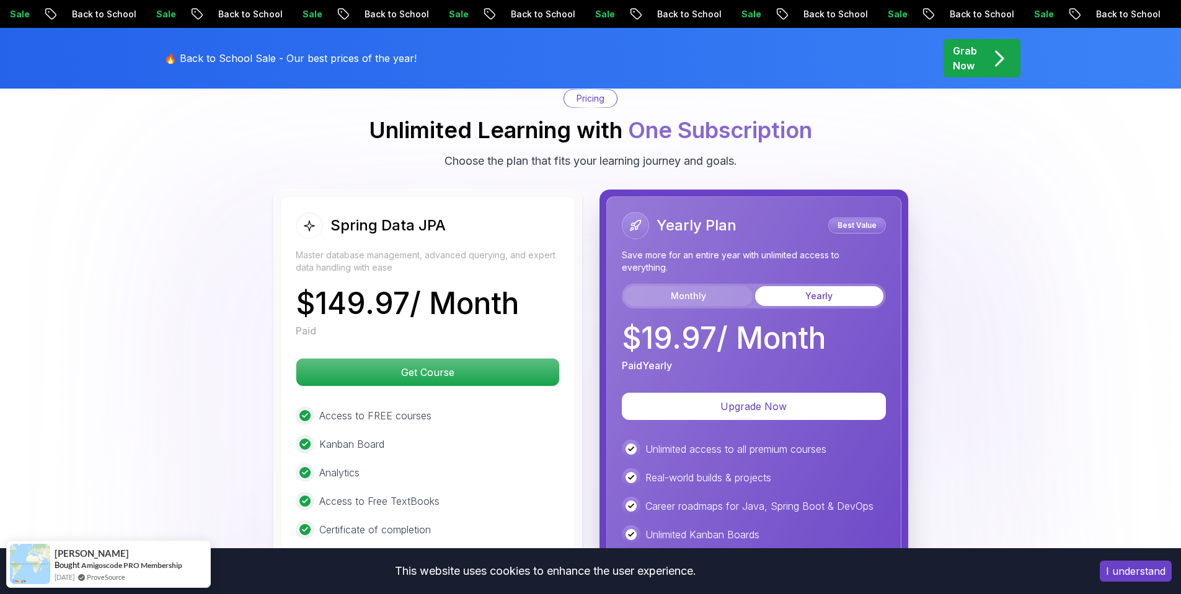
click at [717, 286] on button "Monthly" at bounding box center [688, 296] width 128 height 20
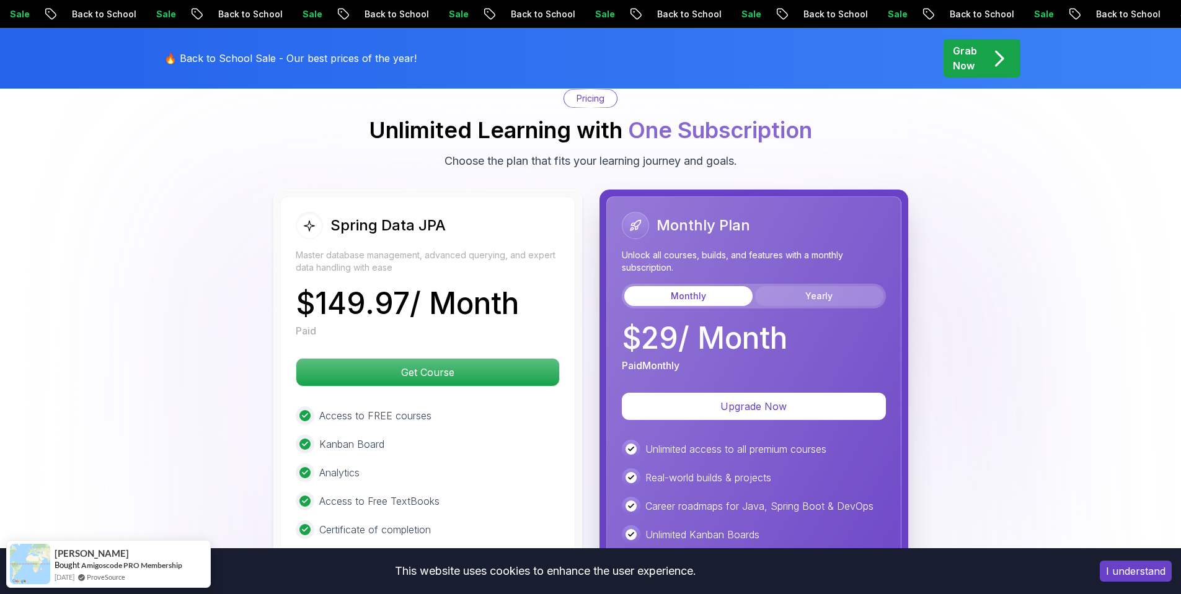
click at [830, 286] on button "Yearly" at bounding box center [819, 296] width 128 height 20
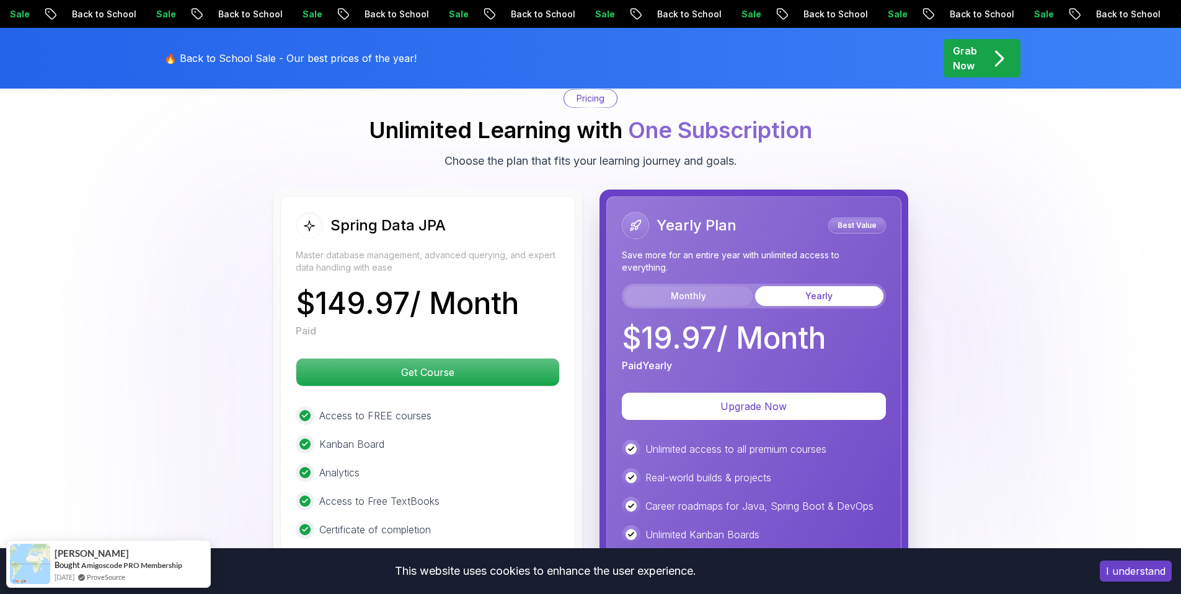
click at [712, 286] on button "Monthly" at bounding box center [688, 296] width 128 height 20
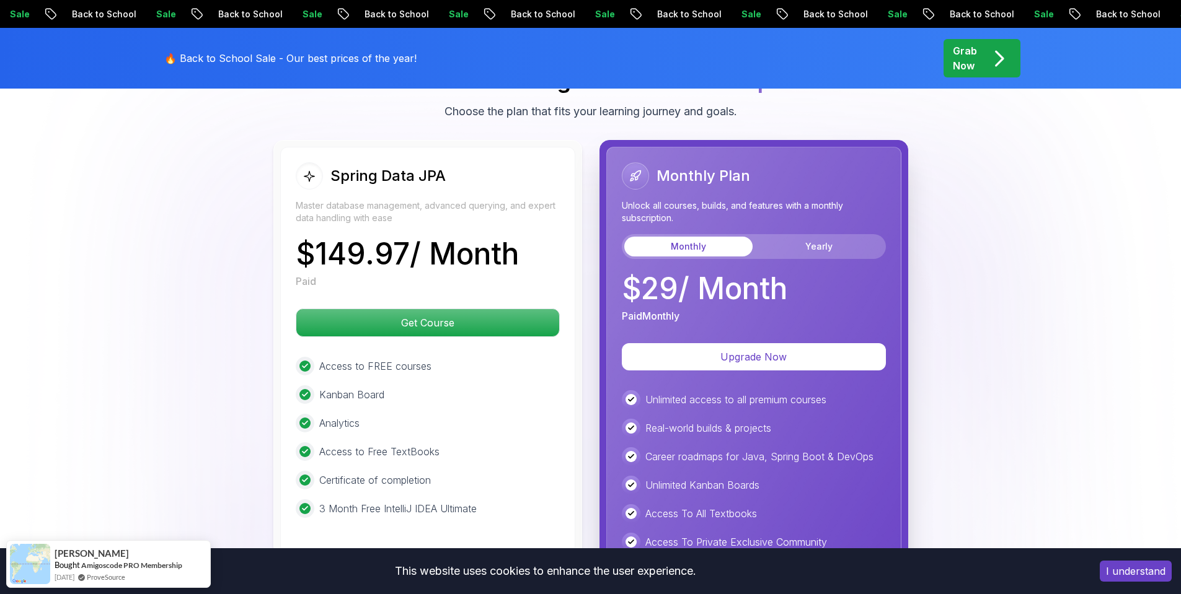
scroll to position [3124, 0]
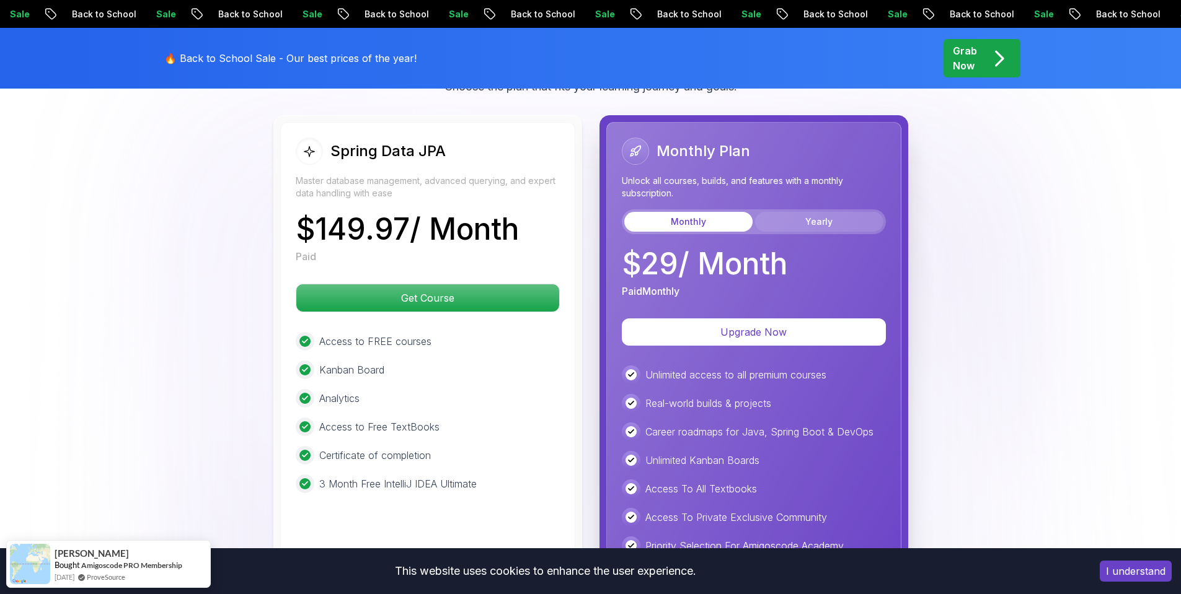
click at [822, 212] on button "Yearly" at bounding box center [819, 222] width 128 height 20
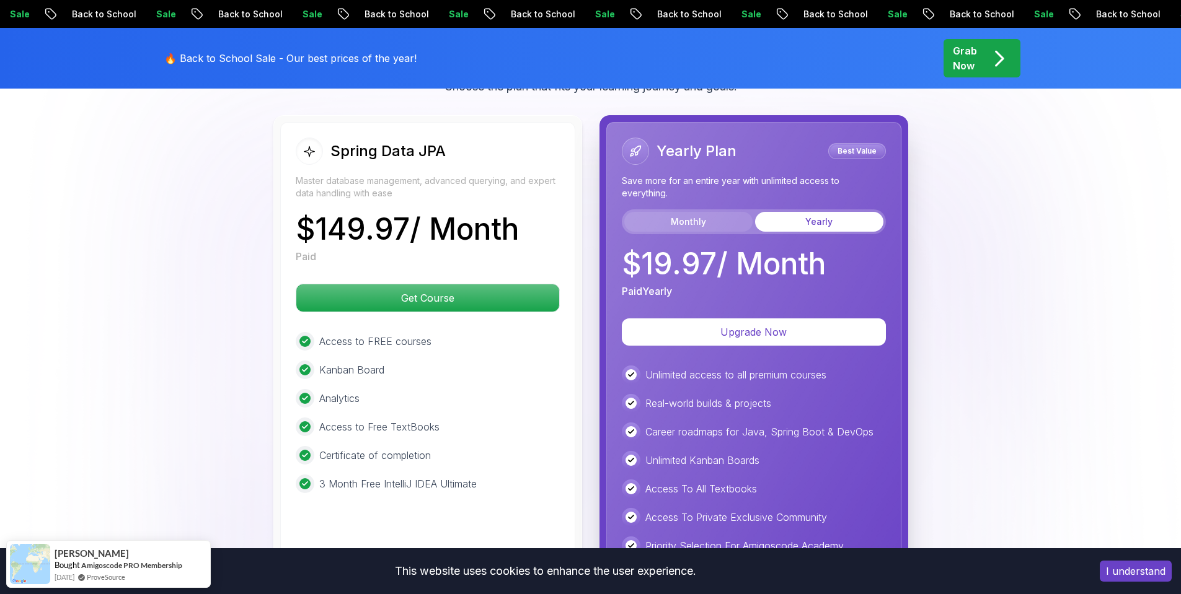
click at [727, 212] on button "Monthly" at bounding box center [688, 222] width 128 height 20
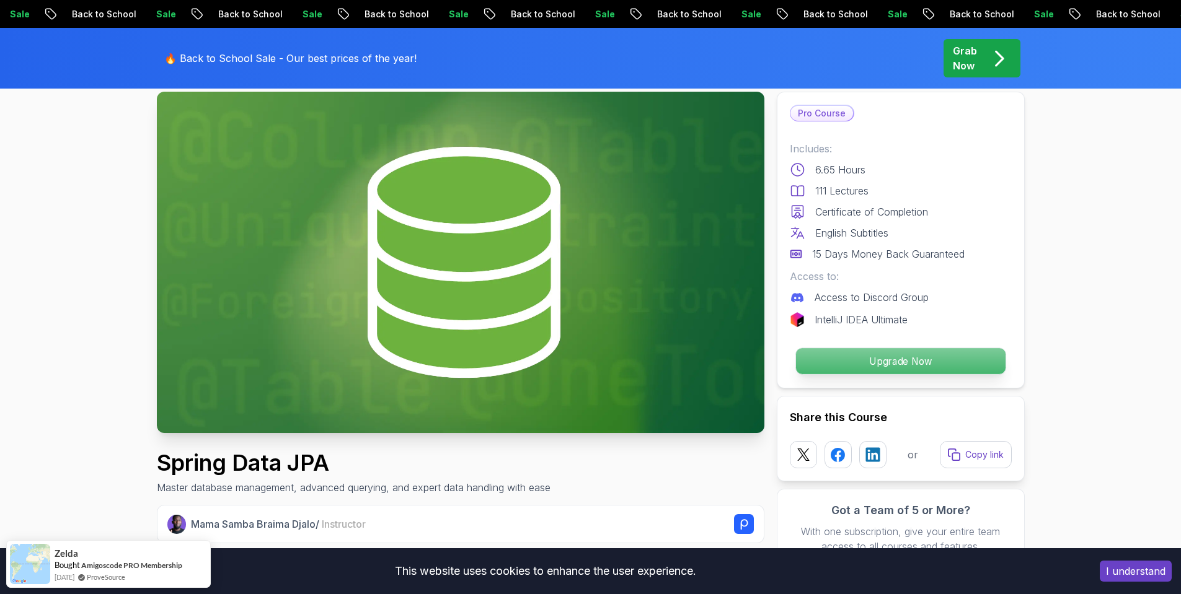
scroll to position [0, 0]
